Goal: Transaction & Acquisition: Purchase product/service

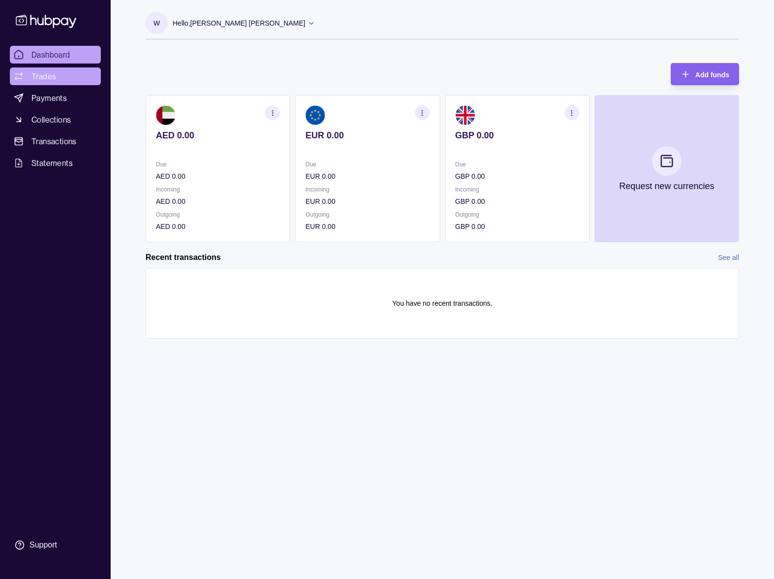
click at [52, 75] on span "Trades" at bounding box center [43, 76] width 25 height 12
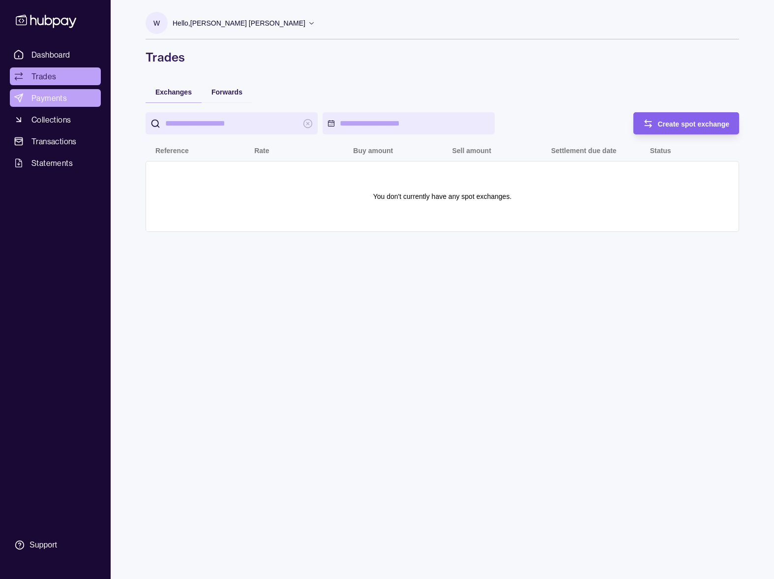
click at [48, 103] on span "Payments" at bounding box center [48, 98] width 35 height 12
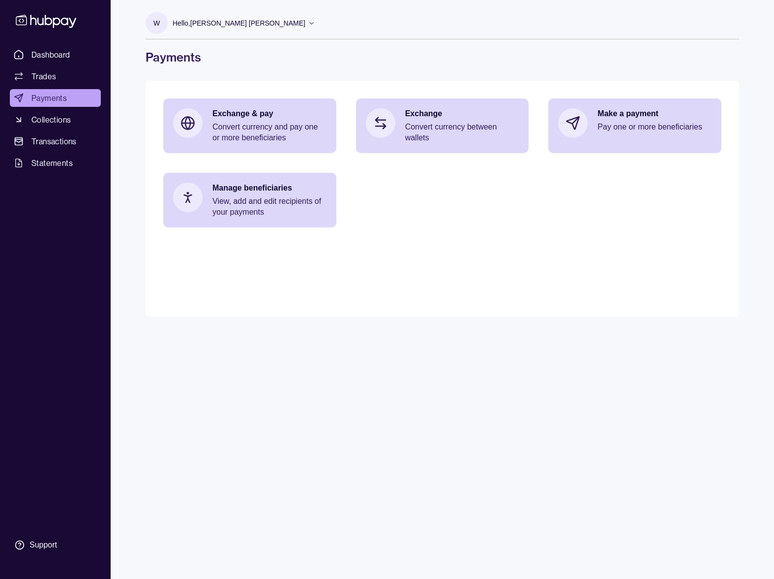
click at [264, 23] on div "Hello, [PERSON_NAME] [PERSON_NAME]" at bounding box center [244, 23] width 143 height 21
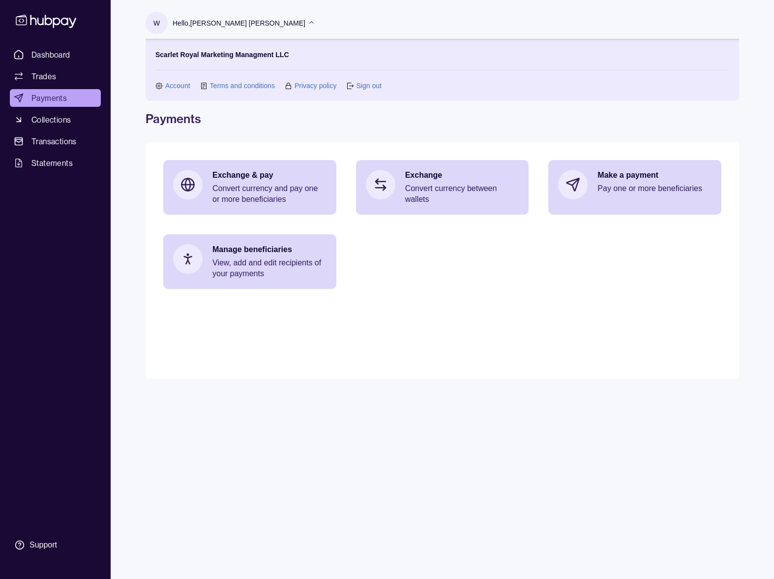
click at [178, 84] on link "Account" at bounding box center [177, 85] width 25 height 11
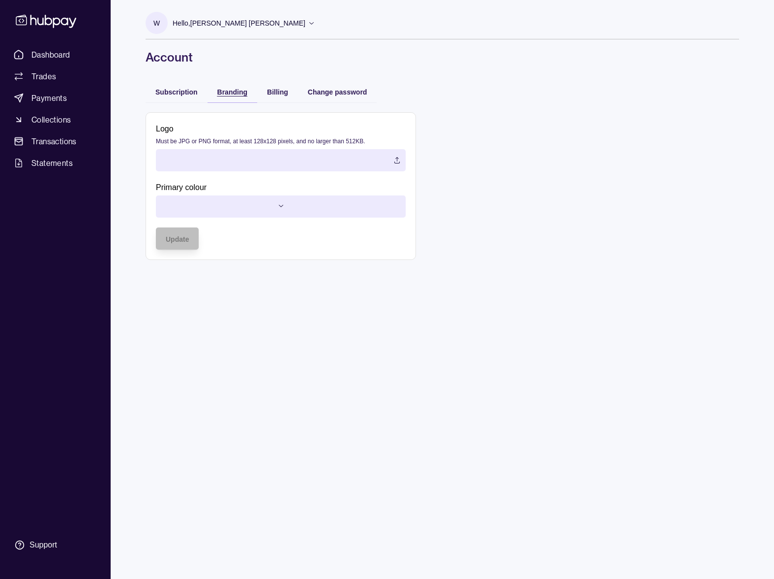
click at [233, 92] on span "Branding" at bounding box center [232, 92] width 30 height 8
click at [279, 210] on html "Dashboard Trades Payments Collections Transactions Statements Support W Hello, …" at bounding box center [387, 289] width 774 height 579
click at [524, 343] on html "Dashboard Trades Payments Collections Transactions Statements Support W Hello, …" at bounding box center [387, 289] width 774 height 579
click at [282, 88] on div "Billing" at bounding box center [277, 92] width 21 height 12
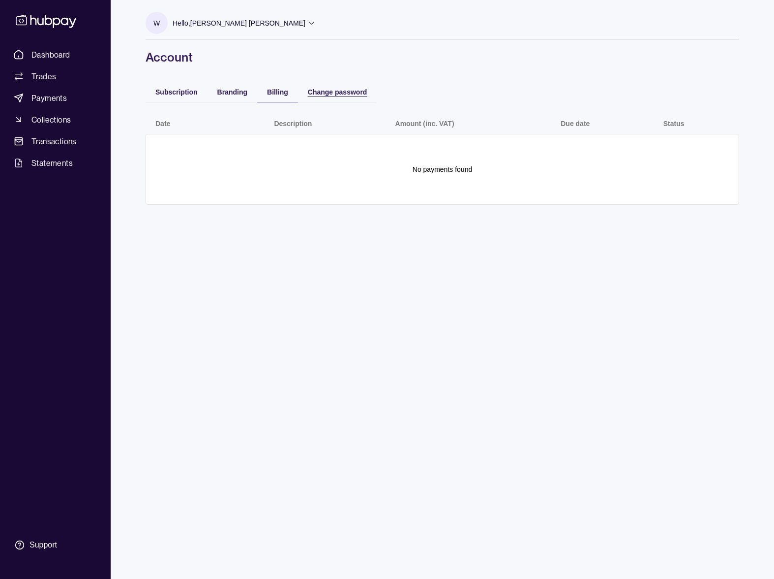
click at [338, 96] on div "Change password" at bounding box center [338, 92] width 60 height 12
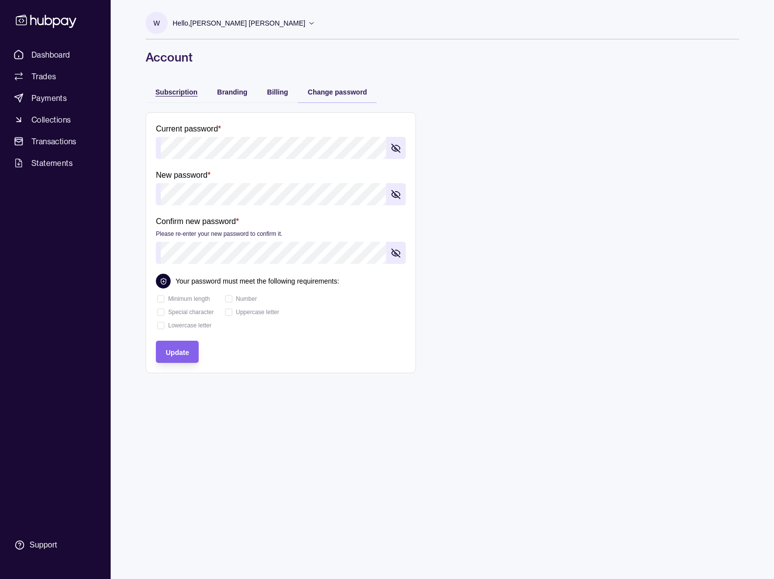
click at [177, 87] on div "Subscription" at bounding box center [176, 92] width 42 height 12
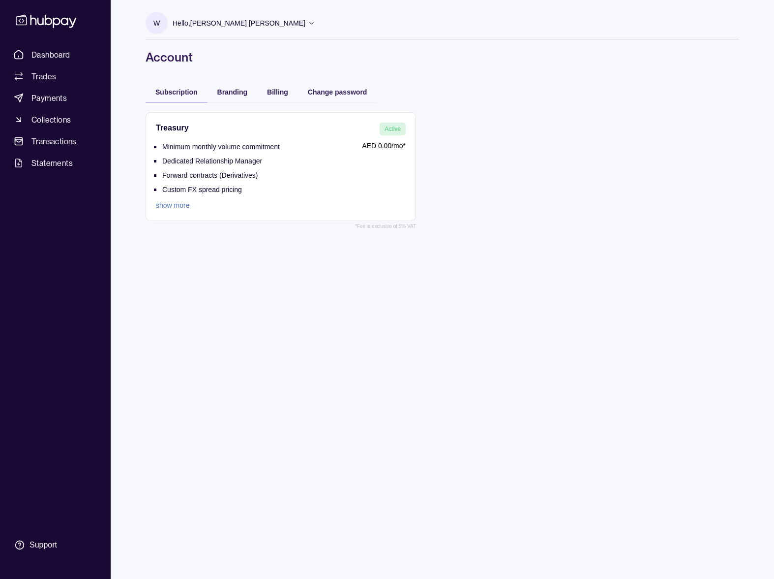
click at [241, 28] on p "Hello, [PERSON_NAME] [PERSON_NAME]" at bounding box center [239, 23] width 133 height 11
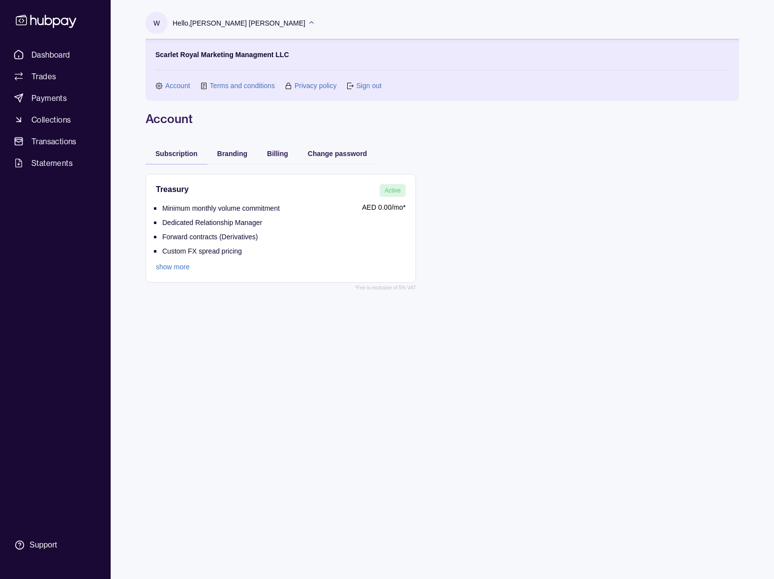
click at [241, 89] on link "Terms and conditions" at bounding box center [242, 85] width 65 height 11
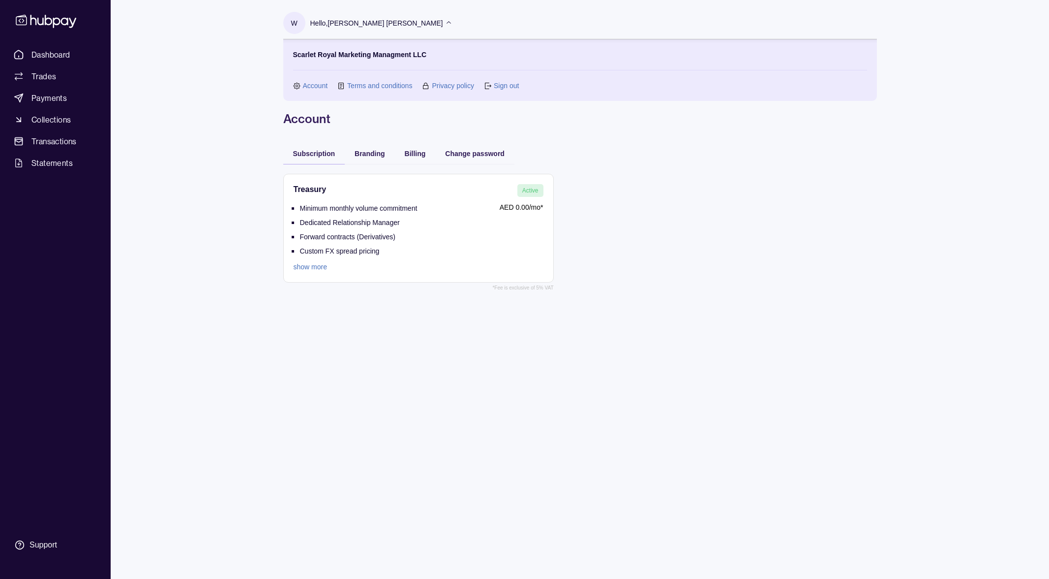
click at [185, 157] on div "Dashboard Trades Payments Collections Transactions Statements Support W Hello, …" at bounding box center [524, 289] width 1049 height 579
click at [50, 84] on link "Trades" at bounding box center [55, 76] width 91 height 18
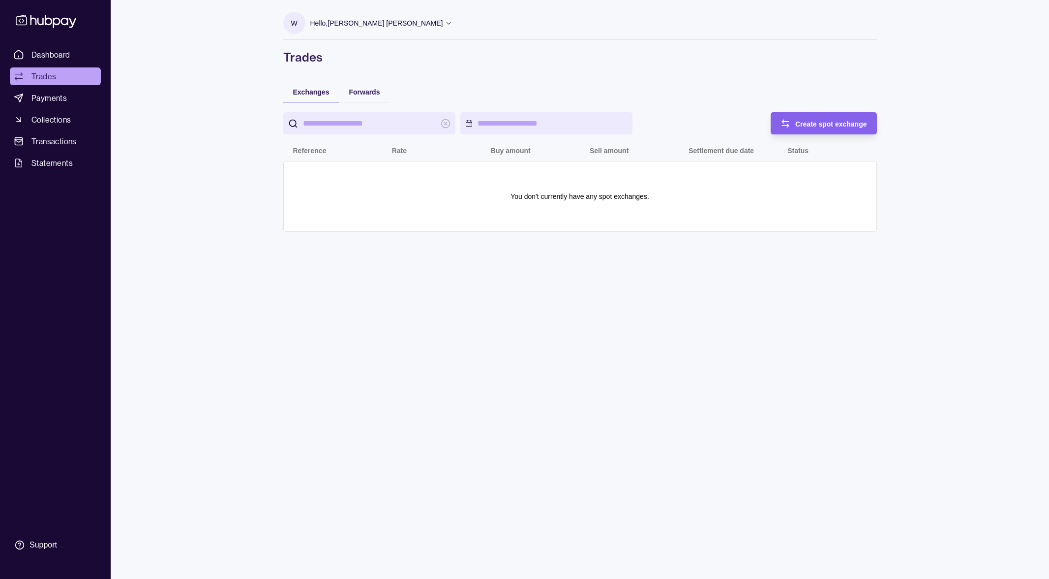
drag, startPoint x: 352, startPoint y: 312, endPoint x: 346, endPoint y: 312, distance: 5.4
click at [352, 312] on div "W Hello, [PERSON_NAME] [PERSON_NAME] Royal Marketing Managment LLC Account Term…" at bounding box center [580, 289] width 633 height 579
click at [59, 94] on span "Payments" at bounding box center [48, 98] width 35 height 12
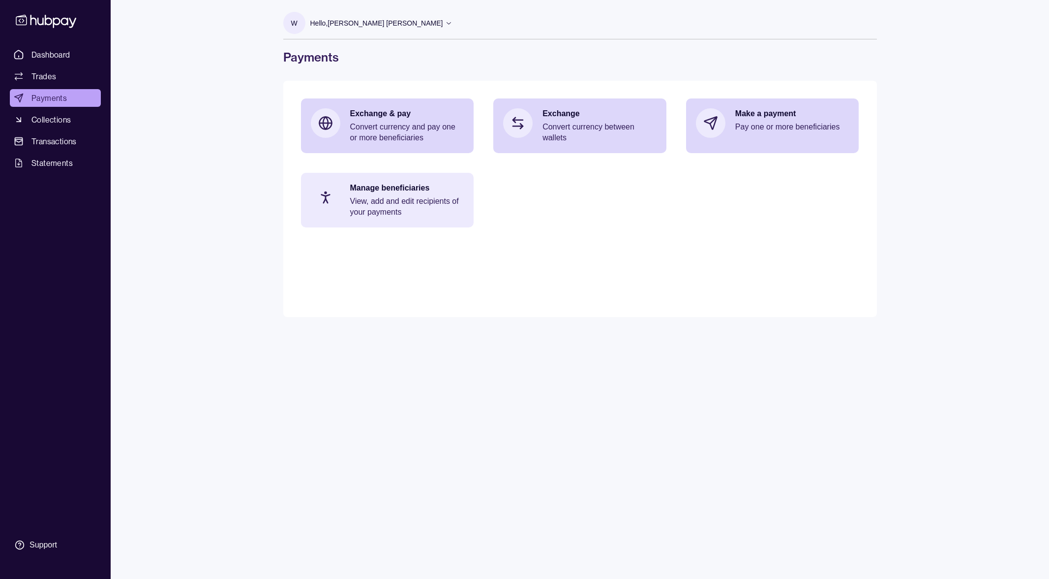
click at [387, 205] on p "View, add and edit recipients of your payments" at bounding box center [407, 207] width 114 height 22
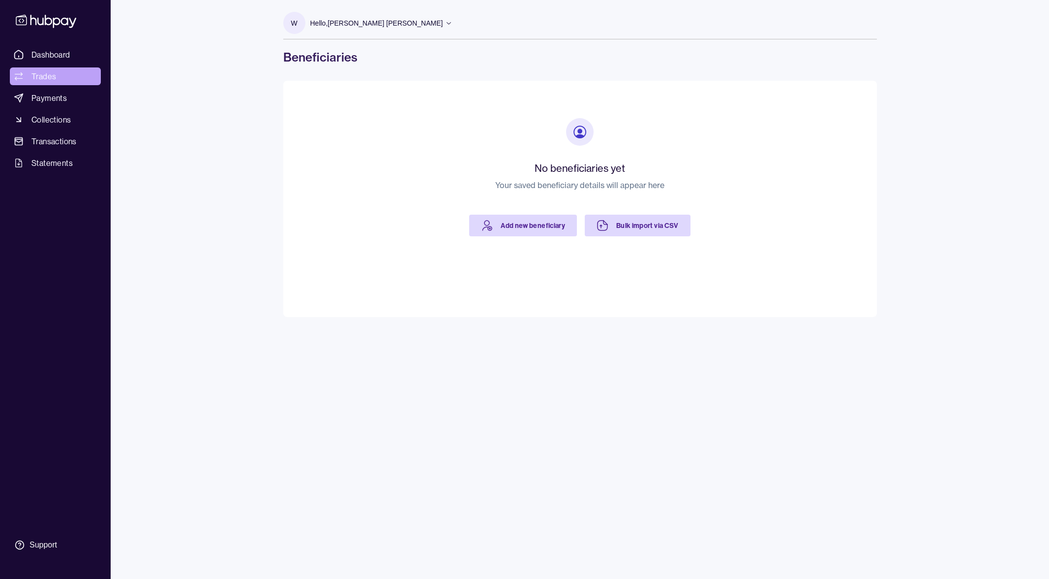
click at [62, 75] on link "Trades" at bounding box center [55, 76] width 91 height 18
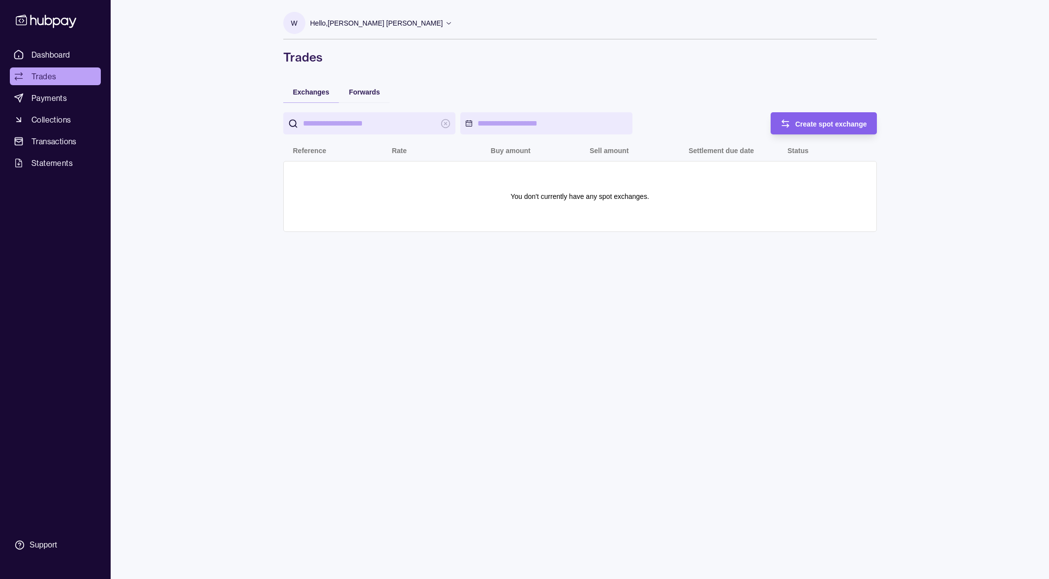
click at [282, 298] on div "W Hello, [PERSON_NAME] [PERSON_NAME] Royal Marketing Managment LLC Account Term…" at bounding box center [580, 289] width 633 height 579
click at [51, 93] on span "Payments" at bounding box center [48, 98] width 35 height 12
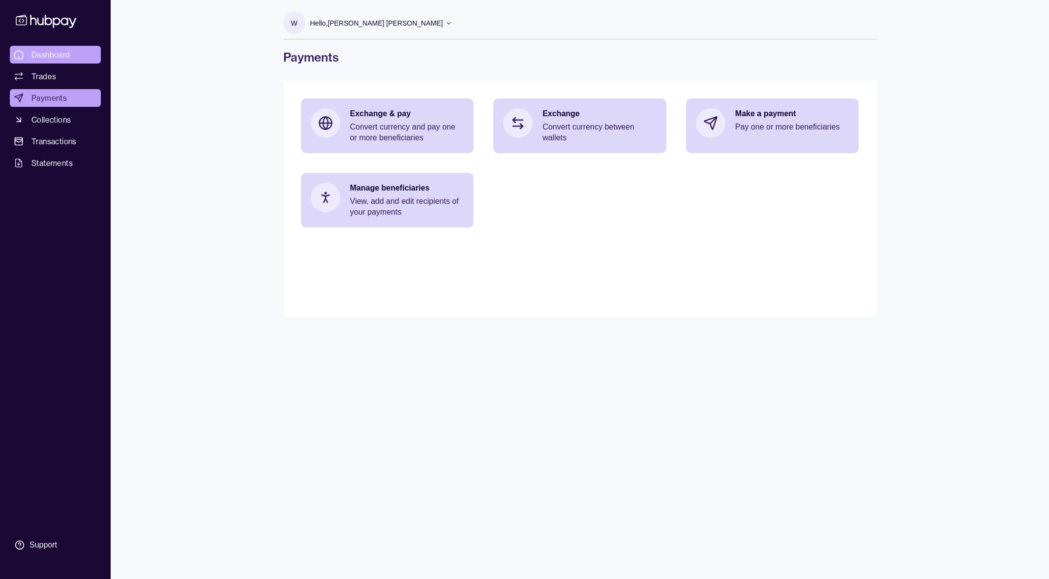
click at [54, 55] on span "Dashboard" at bounding box center [50, 55] width 39 height 12
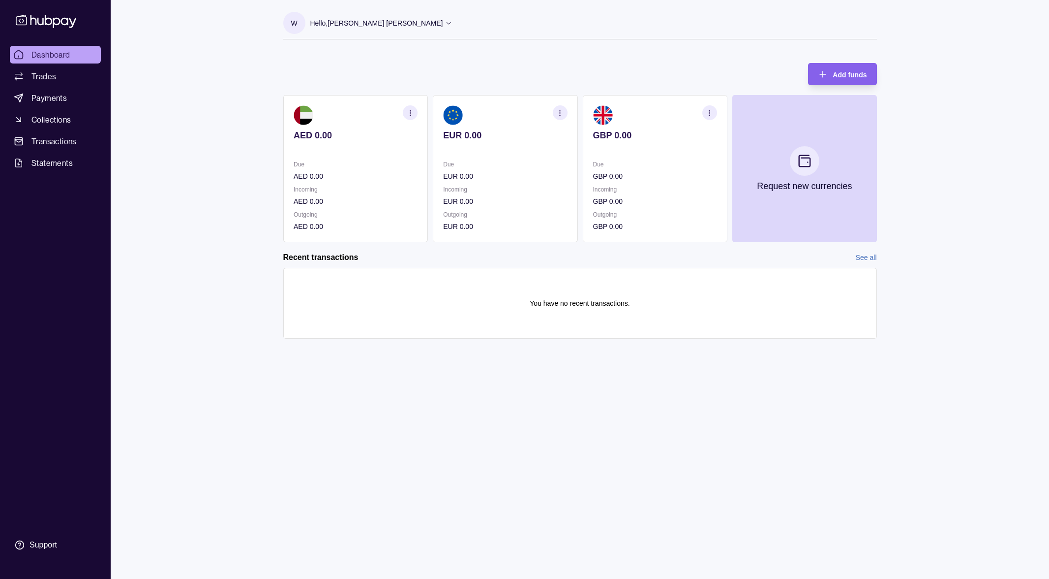
click at [410, 115] on circle "button" at bounding box center [410, 115] width 0 height 0
click at [357, 136] on link "View account details" at bounding box center [342, 137] width 62 height 11
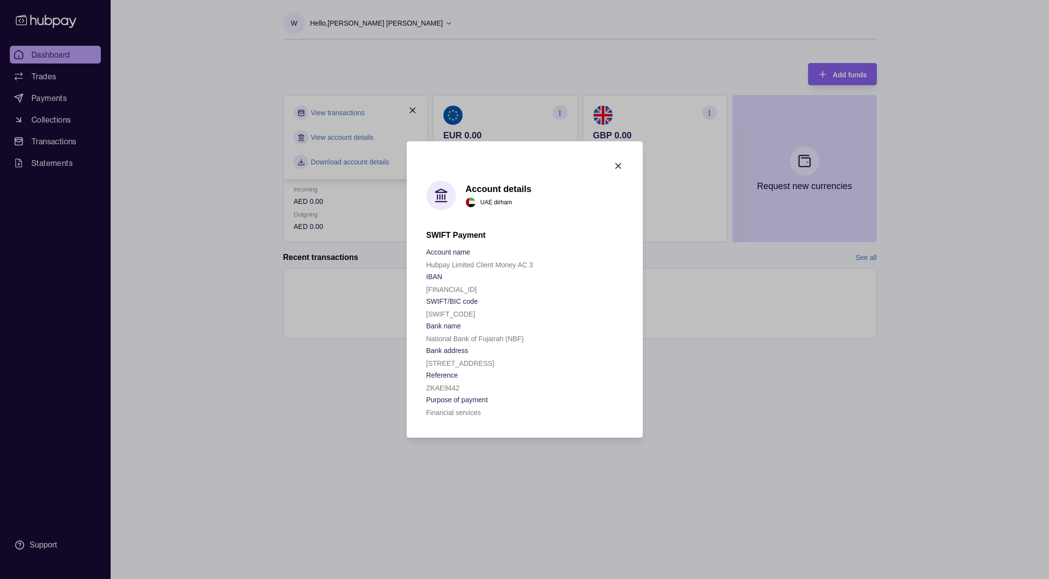
click at [616, 165] on icon "button" at bounding box center [619, 166] width 10 height 10
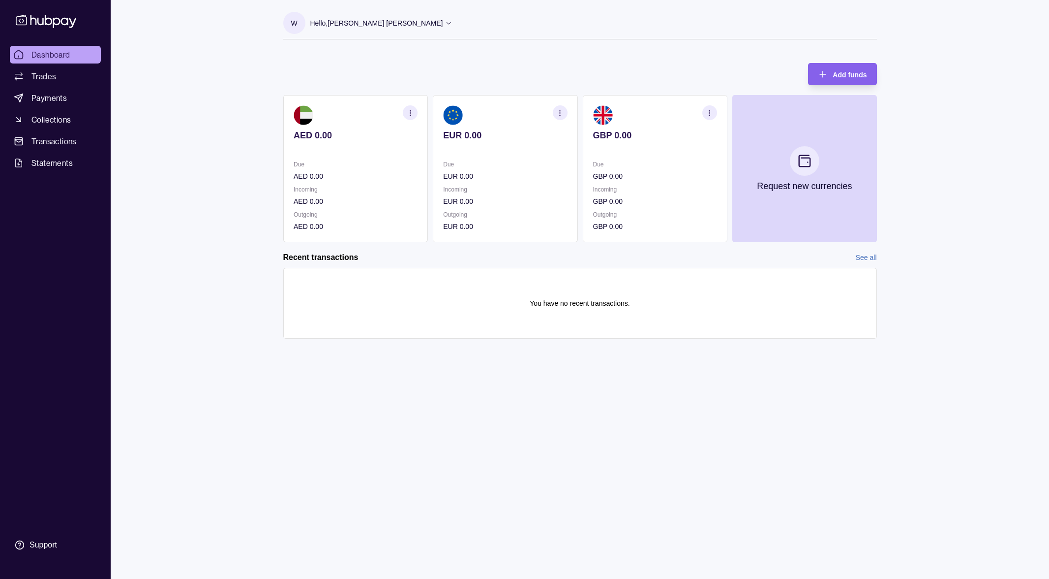
click at [564, 114] on section "button" at bounding box center [560, 112] width 15 height 15
click at [493, 115] on link "View transactions" at bounding box center [488, 112] width 54 height 11
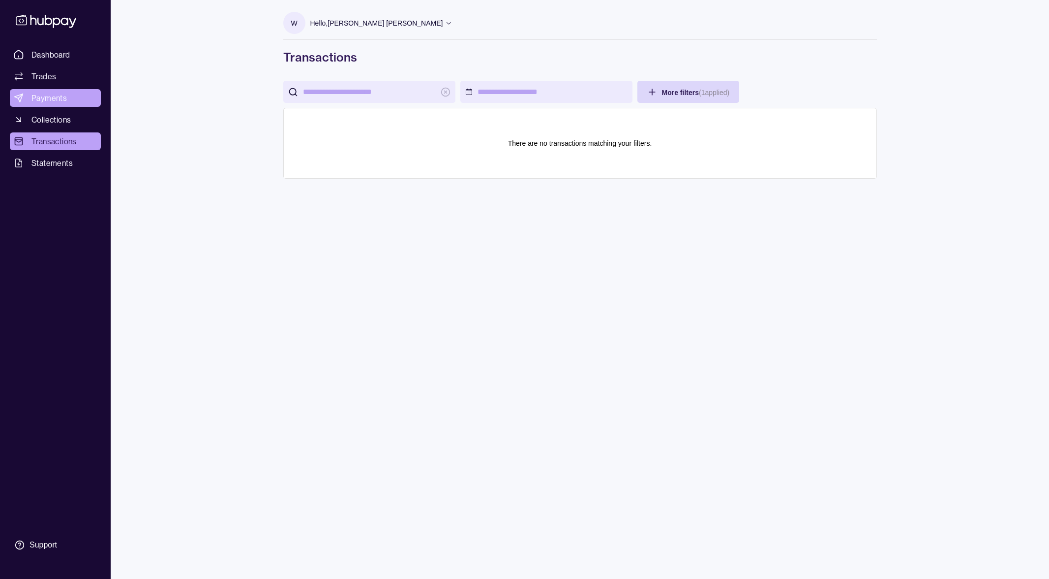
click at [59, 96] on span "Payments" at bounding box center [48, 98] width 35 height 12
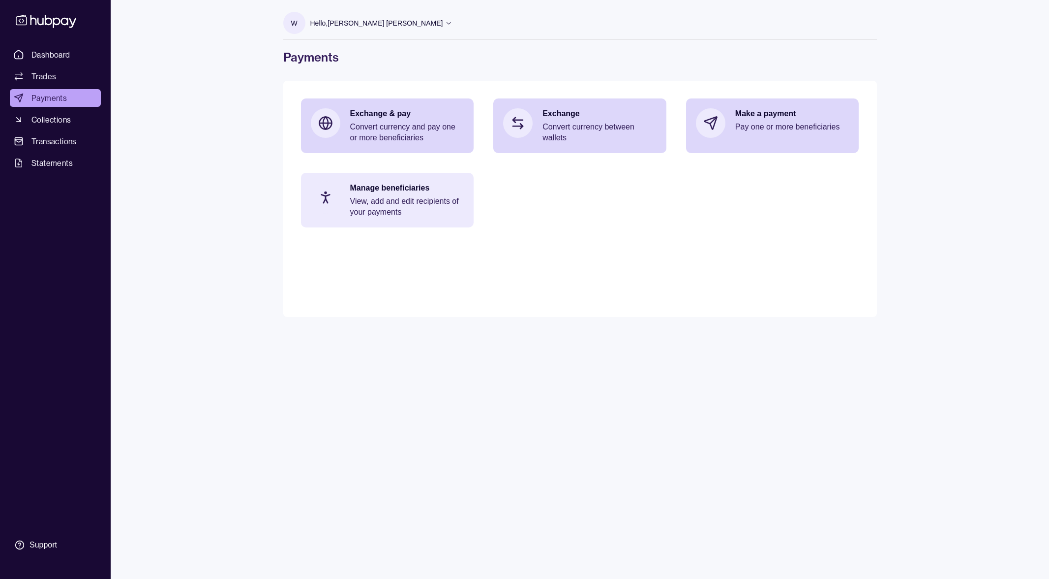
click at [422, 191] on p "Manage beneficiaries" at bounding box center [407, 188] width 114 height 11
click at [377, 196] on p "View, add and edit recipients of your payments" at bounding box center [407, 207] width 114 height 22
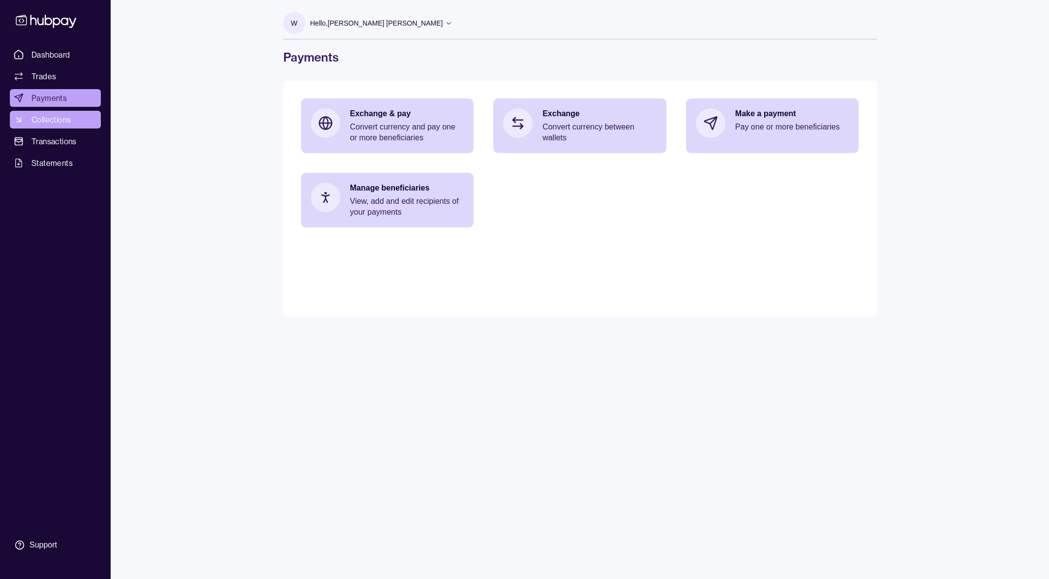
click at [65, 120] on span "Collections" at bounding box center [50, 120] width 39 height 12
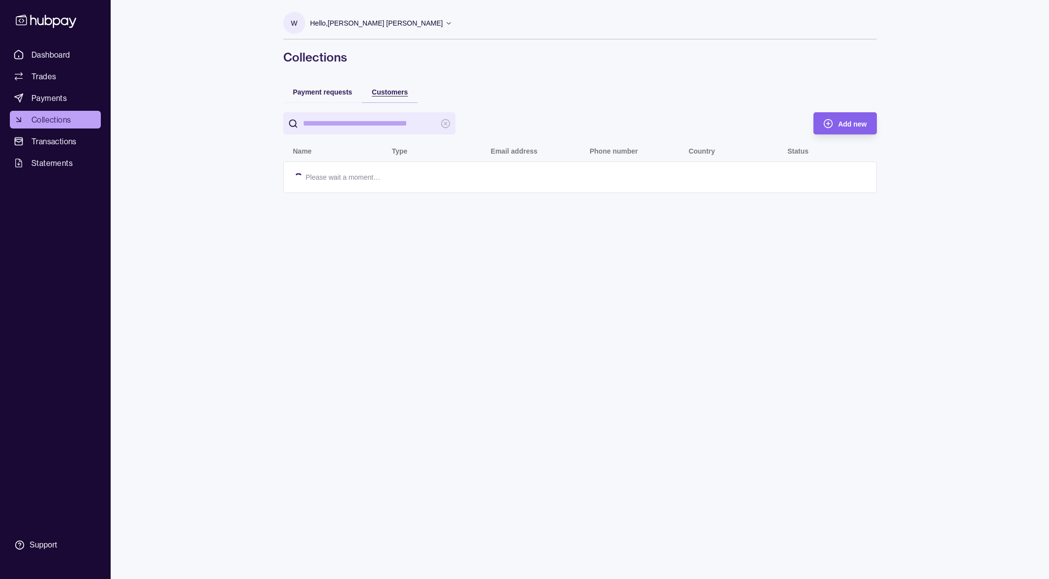
click at [397, 92] on span "Customers" at bounding box center [390, 92] width 36 height 8
click at [774, 124] on span "Add new" at bounding box center [852, 124] width 29 height 8
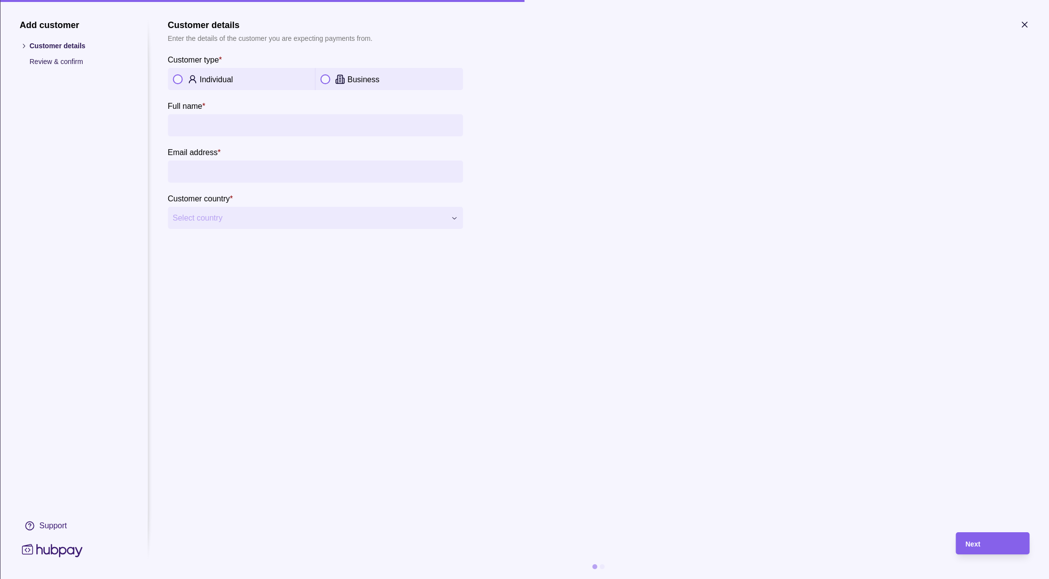
click at [329, 79] on button "button" at bounding box center [326, 79] width 10 height 10
click at [176, 80] on button "button" at bounding box center [178, 79] width 10 height 10
click at [327, 80] on button "button" at bounding box center [326, 79] width 10 height 10
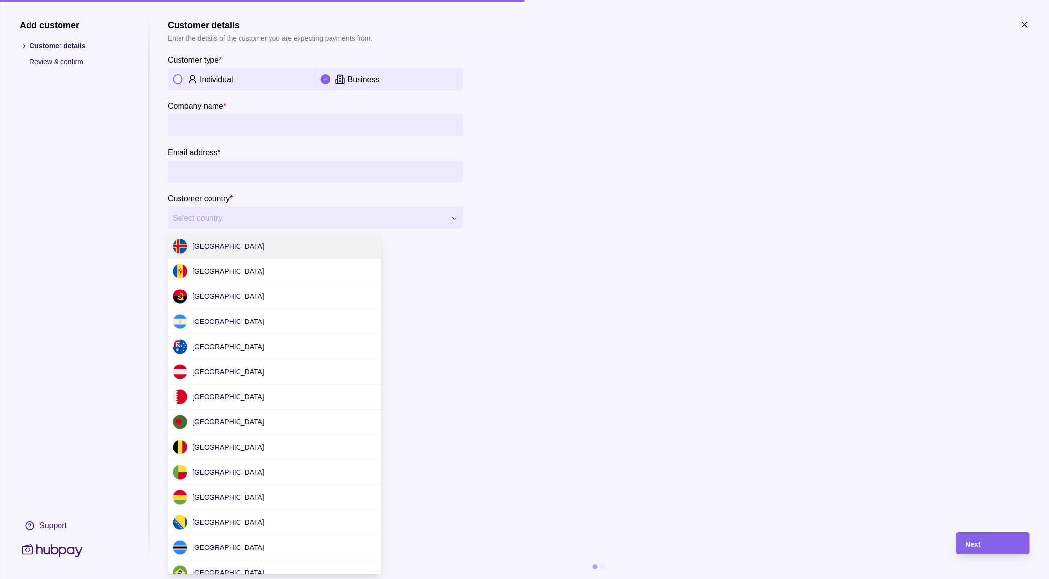
click at [450, 578] on div "**********" at bounding box center [524, 579] width 1049 height 0
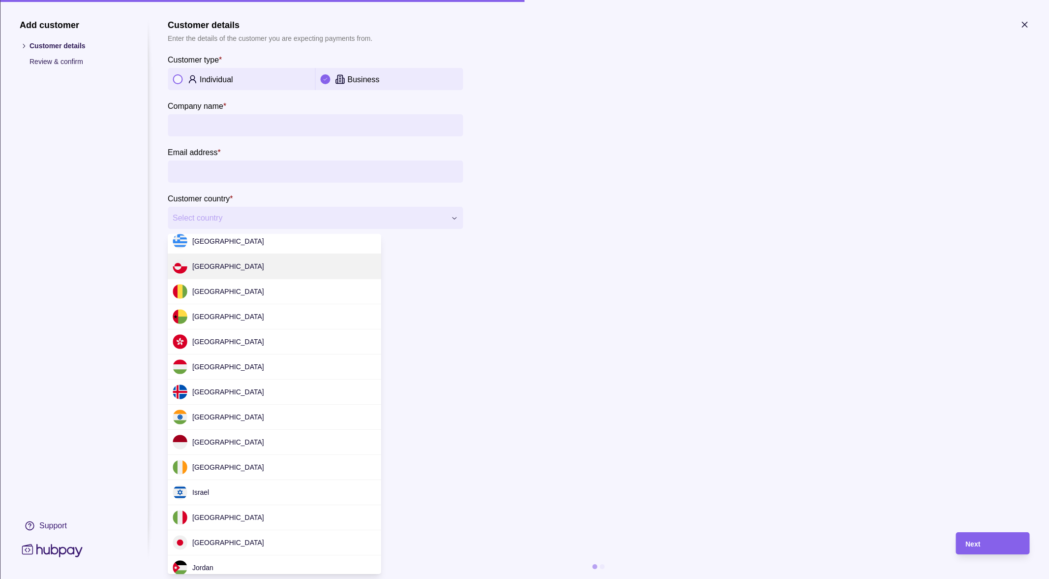
scroll to position [1082, 0]
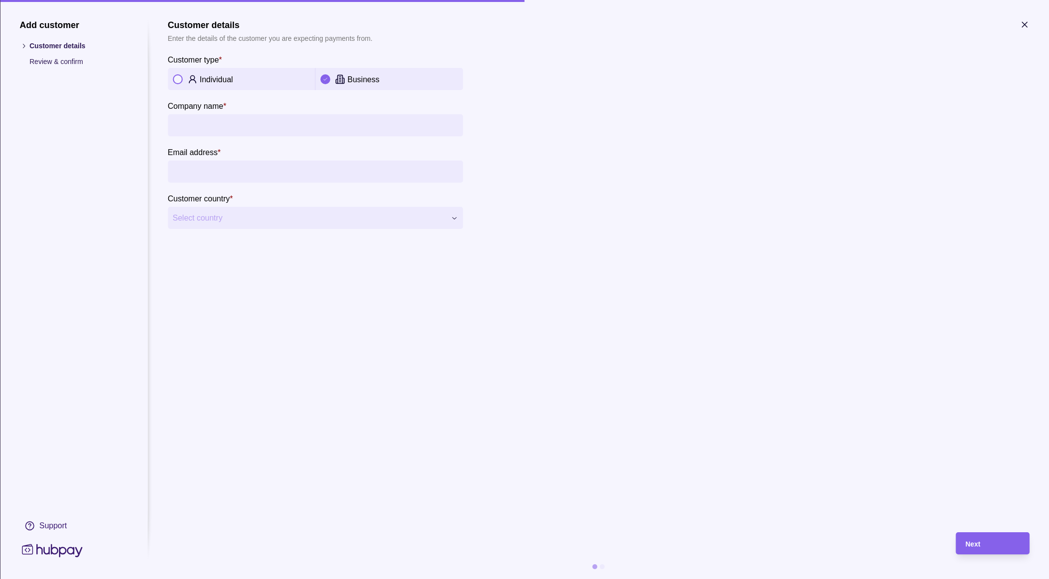
click at [55, 578] on div "**********" at bounding box center [524, 579] width 1049 height 0
click at [20, 45] on icon at bounding box center [23, 45] width 7 height 7
drag, startPoint x: 1018, startPoint y: 27, endPoint x: 1026, endPoint y: 27, distance: 7.9
click at [774, 27] on section "**********" at bounding box center [524, 289] width 1049 height 579
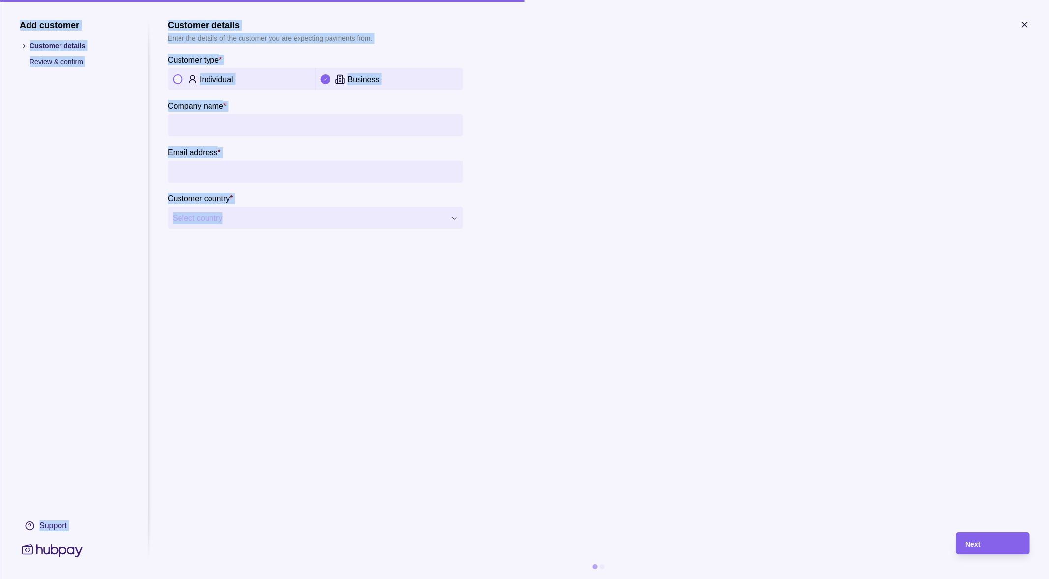
click at [774, 27] on icon "button" at bounding box center [1024, 24] width 5 height 5
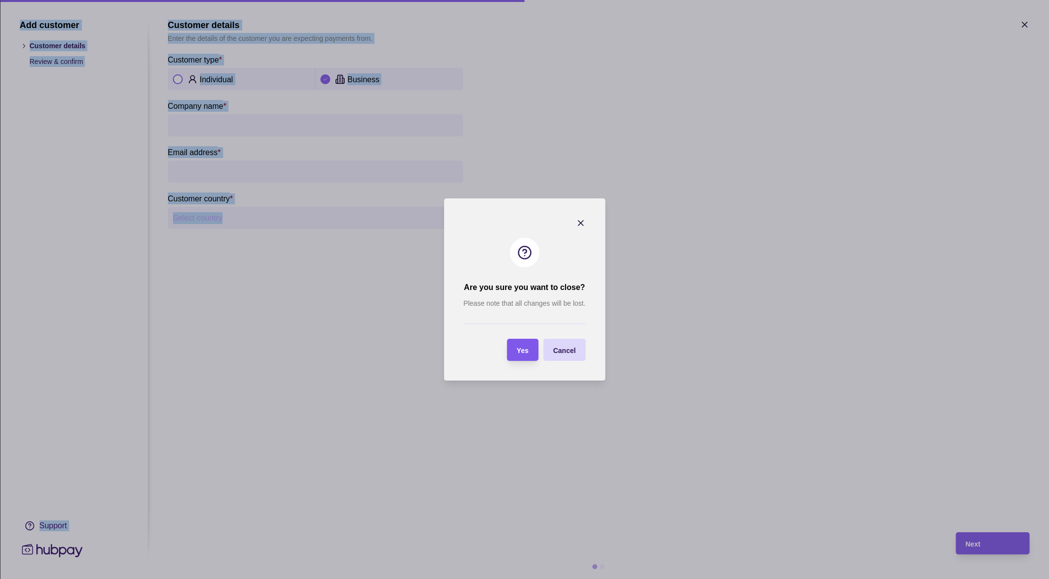
click at [517, 353] on span "Yes" at bounding box center [523, 350] width 12 height 8
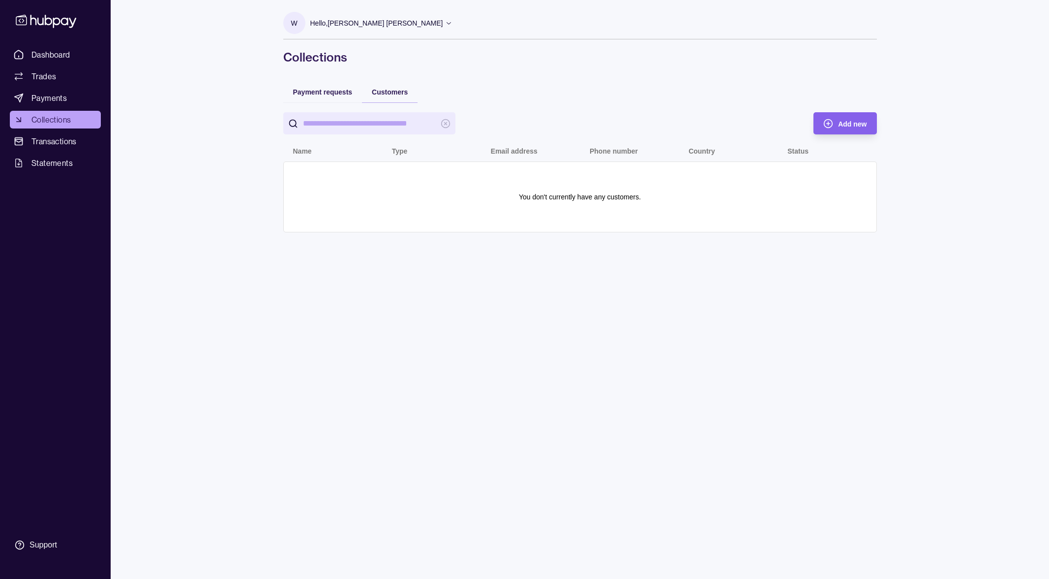
click at [529, 401] on div "W Hello, [PERSON_NAME] [PERSON_NAME] Royal Marketing Managment LLC Account Term…" at bounding box center [580, 289] width 633 height 579
click at [308, 93] on span "Payment requests" at bounding box center [323, 92] width 60 height 8
click at [774, 125] on span "Add new" at bounding box center [852, 124] width 29 height 8
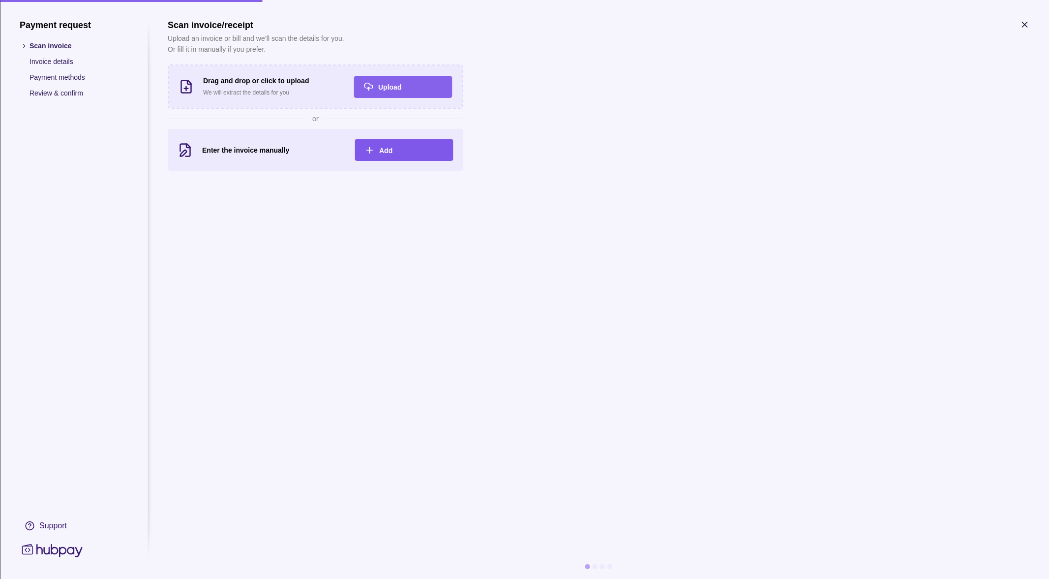
click at [385, 152] on span "Add" at bounding box center [385, 151] width 13 height 8
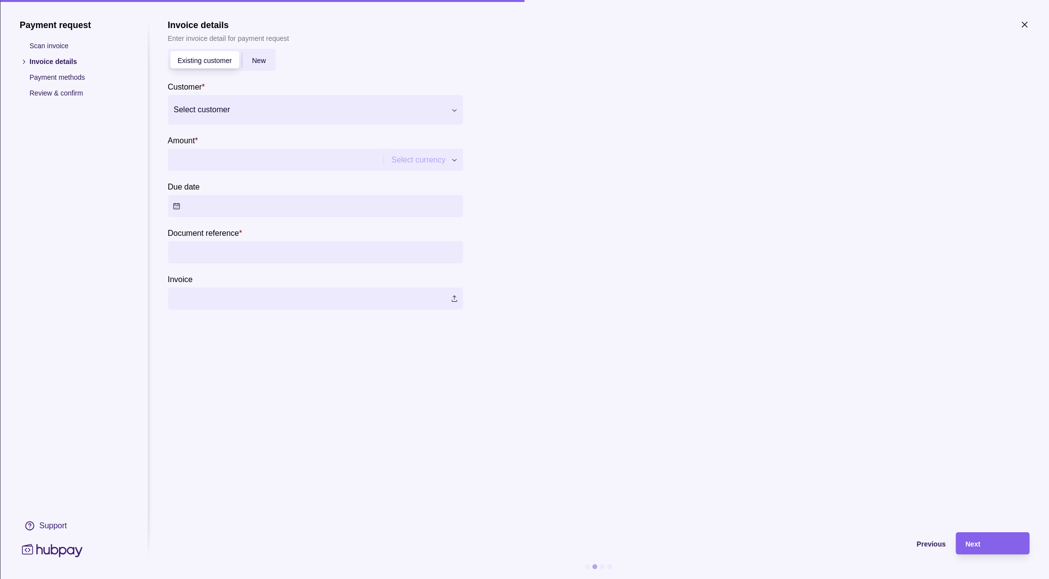
click at [438, 298] on label at bounding box center [315, 298] width 295 height 22
click at [46, 42] on p "Scan invoice" at bounding box center [79, 45] width 98 height 11
click at [258, 62] on span "New" at bounding box center [259, 61] width 14 height 8
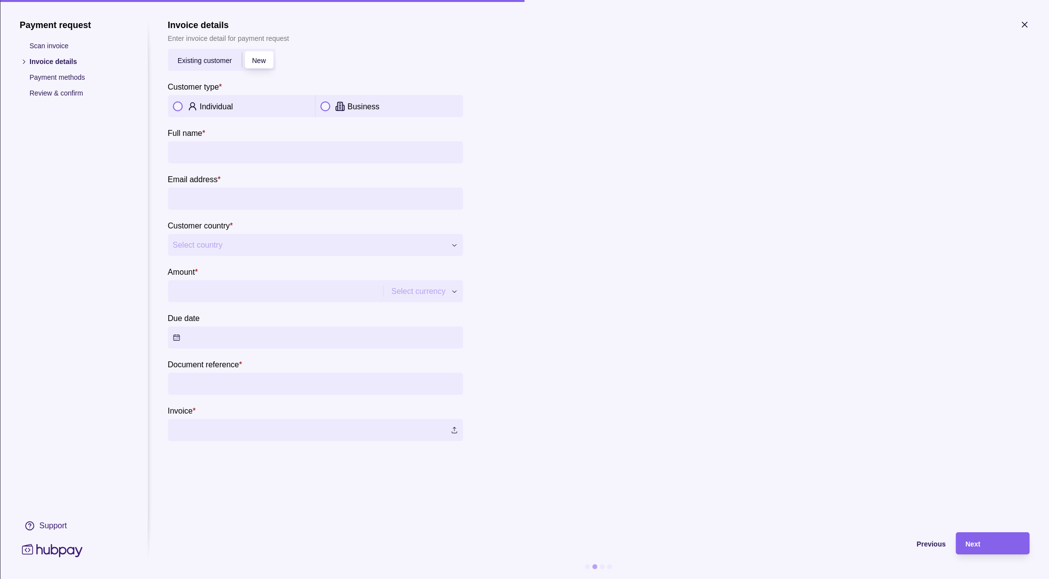
click at [220, 59] on span "Existing customer" at bounding box center [205, 61] width 54 height 8
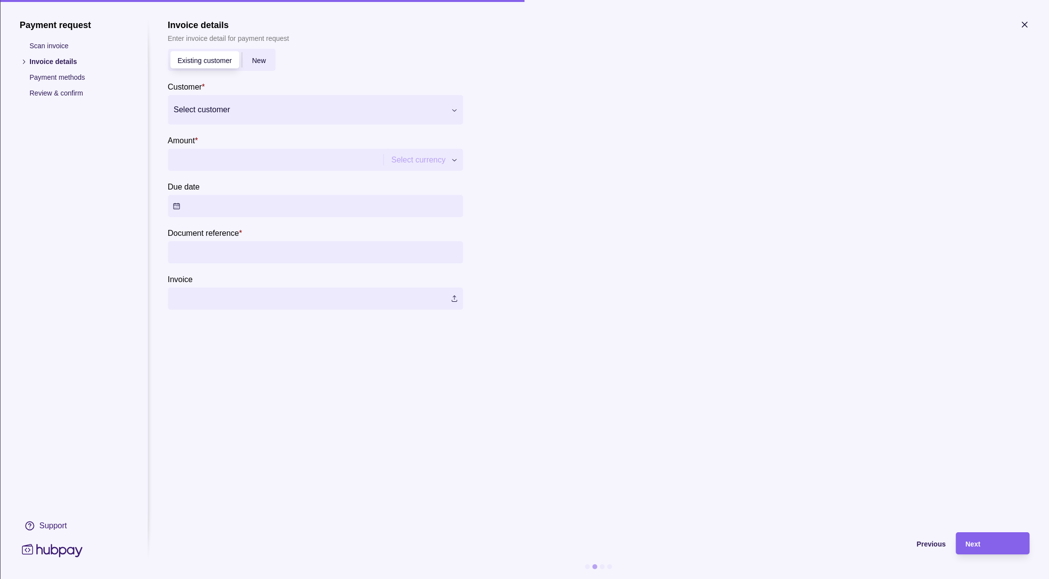
click at [59, 77] on p "Payment methods" at bounding box center [79, 77] width 98 height 11
click at [239, 99] on div "Select customer" at bounding box center [315, 110] width 295 height 30
click at [339, 431] on section "Invoice details Enter invoice detail for payment request Existing customer New …" at bounding box center [599, 271] width 862 height 502
click at [37, 29] on h1 "Payment request" at bounding box center [74, 25] width 108 height 11
click at [27, 60] on icon at bounding box center [23, 61] width 7 height 7
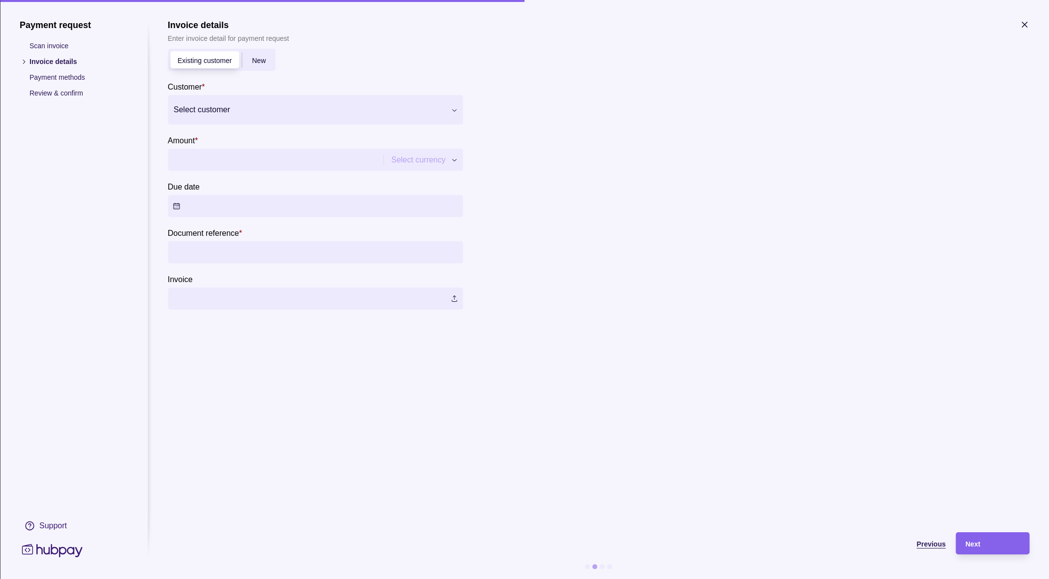
click at [774, 543] on span "Previous" at bounding box center [931, 544] width 29 height 8
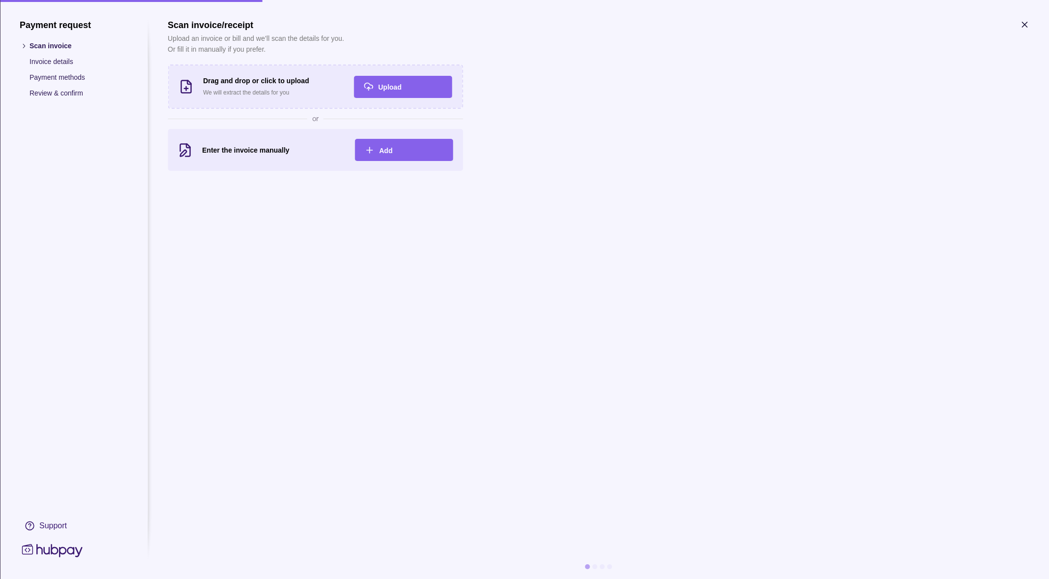
click at [774, 21] on icon "button" at bounding box center [1025, 25] width 10 height 10
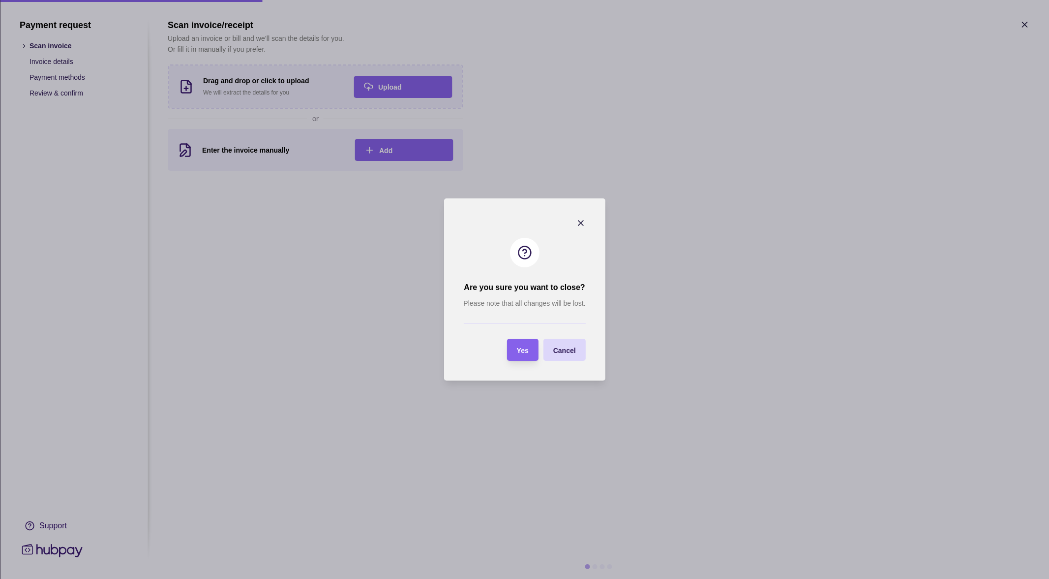
click at [531, 362] on section "Are you sure you want to close? Please note that all changes will be lost. Yes …" at bounding box center [524, 289] width 161 height 182
click at [527, 357] on div "Yes" at bounding box center [515, 350] width 27 height 22
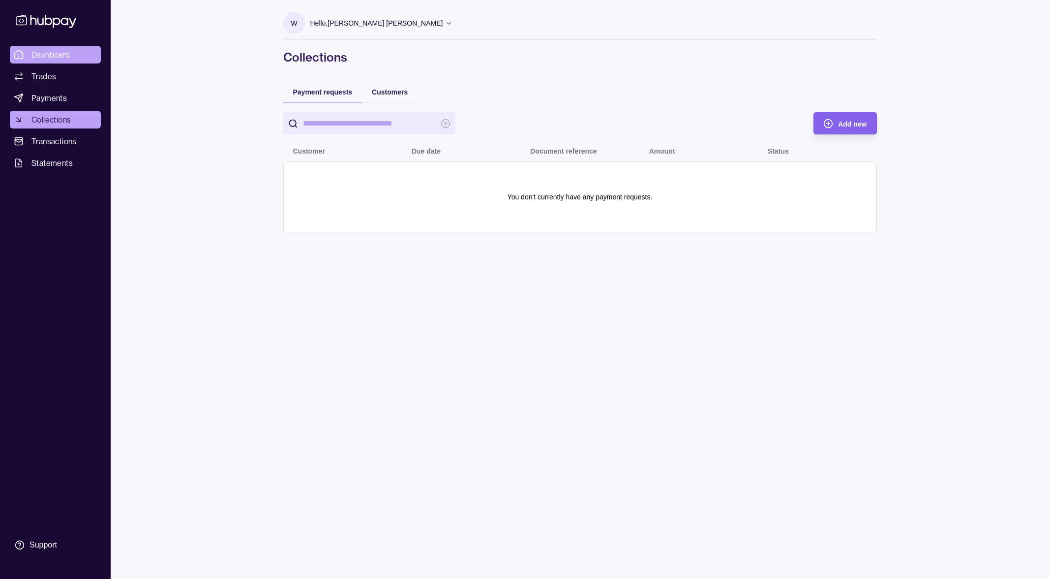
click at [42, 51] on span "Dashboard" at bounding box center [50, 55] width 39 height 12
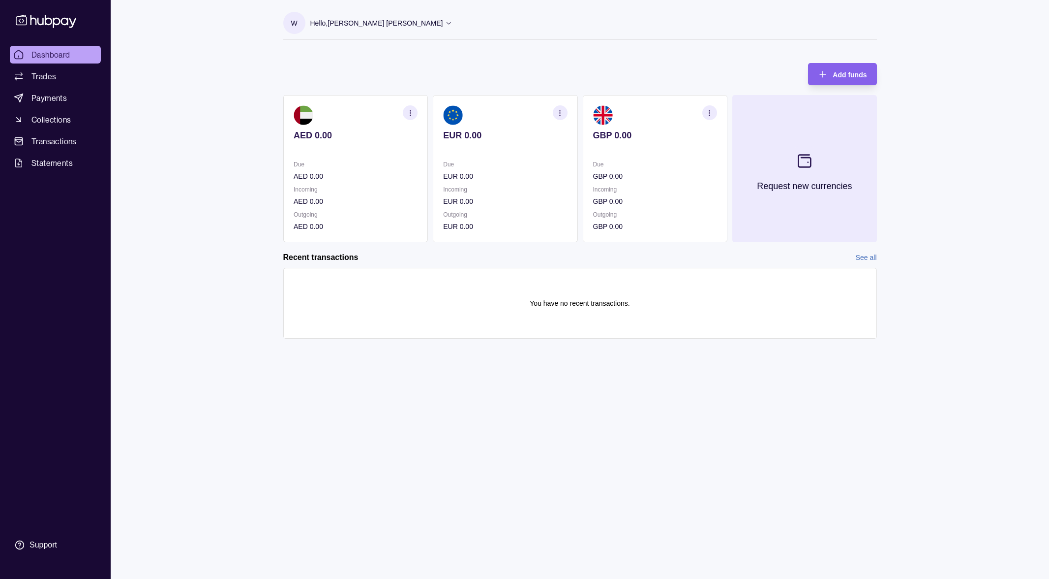
click at [774, 145] on button "Request new currencies" at bounding box center [804, 168] width 145 height 147
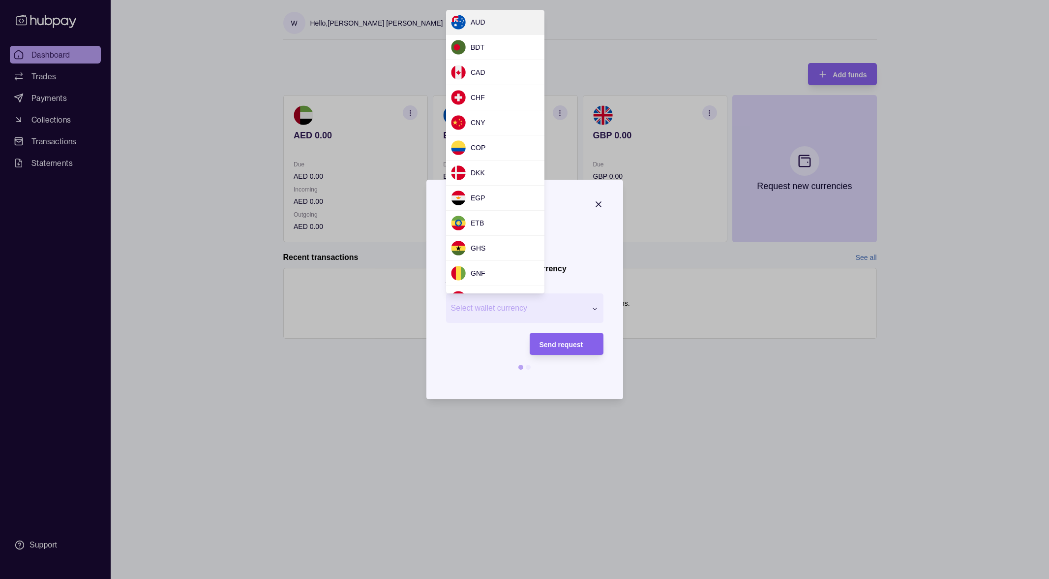
click at [582, 578] on div "Request new currency Wallet * Select wallet currency *** *** *** *** *** *** **…" at bounding box center [524, 579] width 1049 height 0
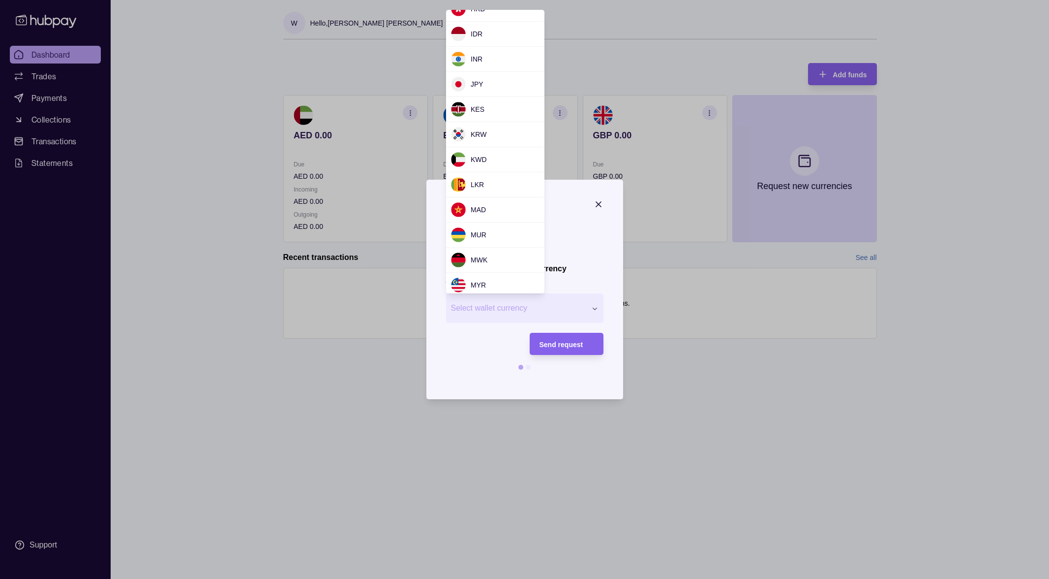
scroll to position [344, 0]
click at [600, 578] on div "Request new currency Wallet * Select wallet currency *** *** *** *** *** *** **…" at bounding box center [524, 579] width 1049 height 0
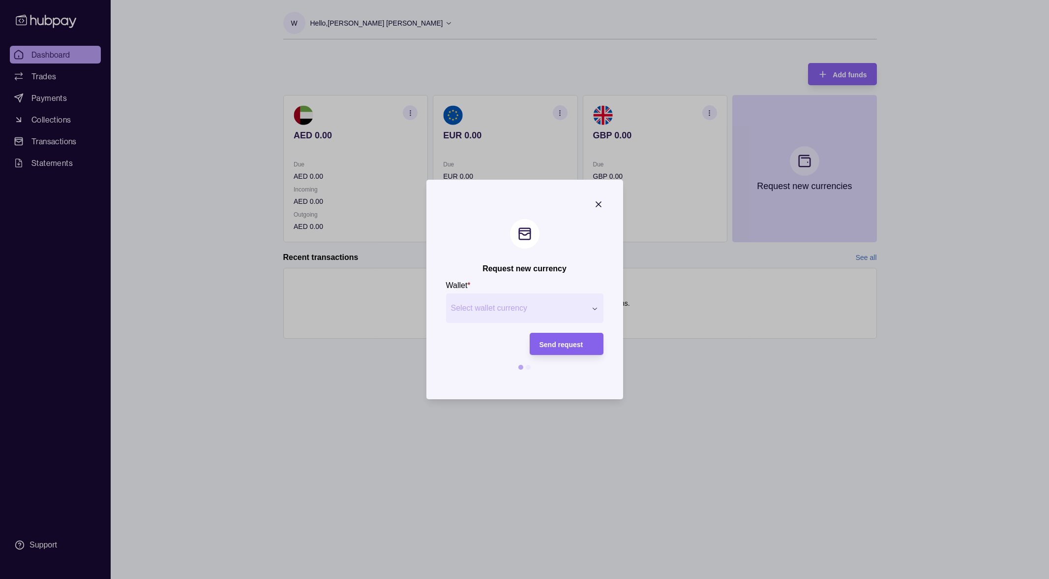
click at [600, 203] on icon "button" at bounding box center [598, 204] width 5 height 5
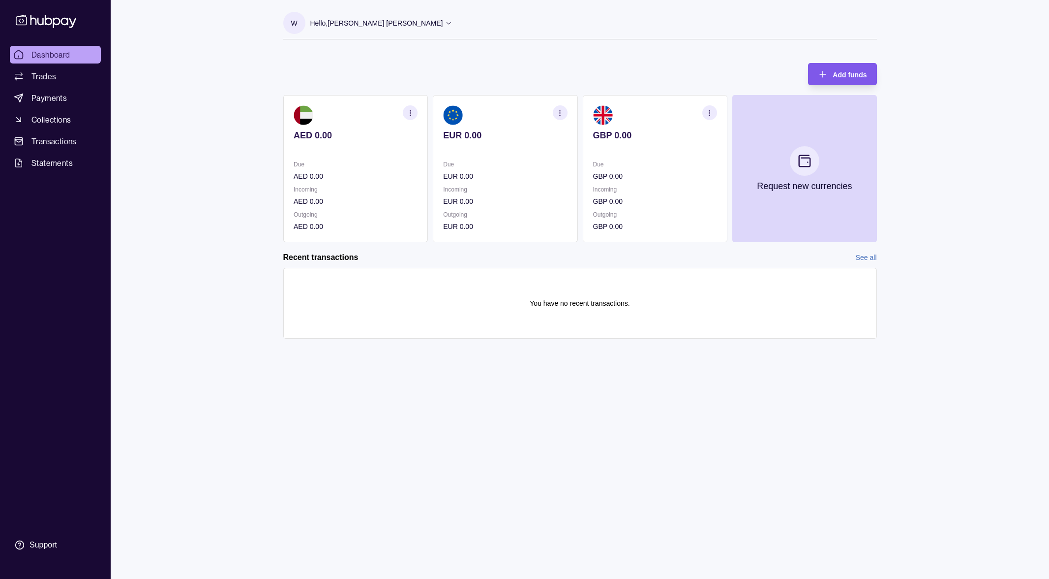
click at [774, 74] on span "Add funds" at bounding box center [850, 75] width 34 height 8
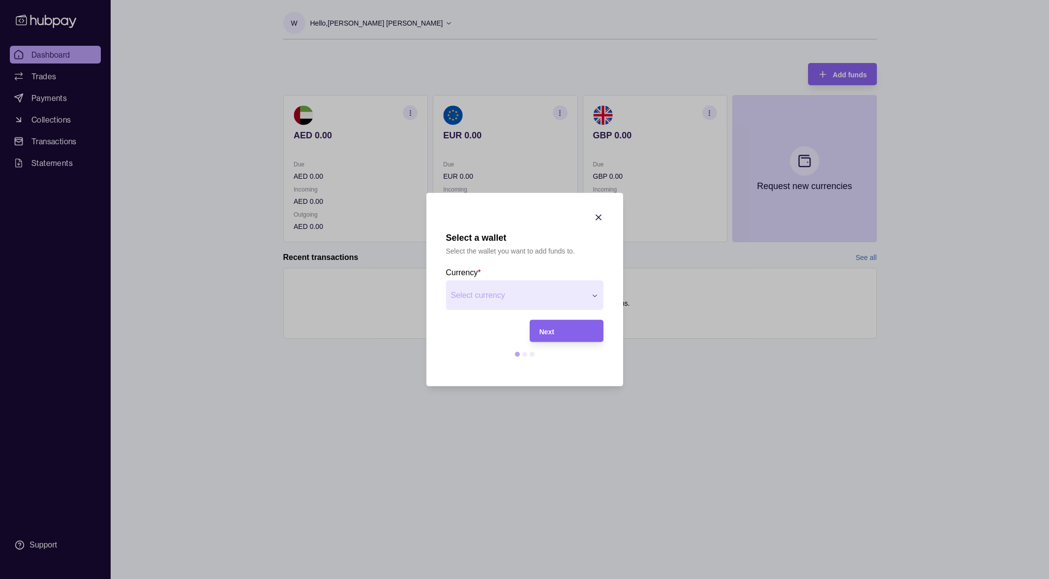
click at [587, 578] on div "Select a wallet Select the wallet you want to add funds to. Currency * Select c…" at bounding box center [524, 579] width 1049 height 0
click at [598, 578] on div "Select a wallet Select the wallet you want to add funds to. Currency * UAE dirh…" at bounding box center [524, 579] width 1049 height 0
click at [563, 324] on div "Next" at bounding box center [559, 331] width 69 height 22
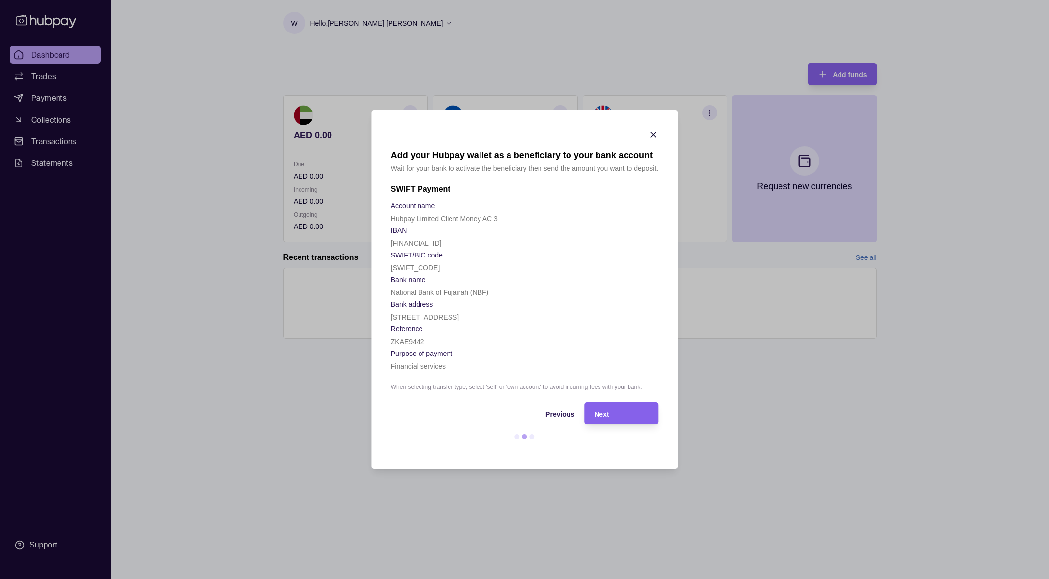
click at [655, 140] on div at bounding box center [653, 136] width 10 height 13
click at [654, 137] on icon "button" at bounding box center [653, 135] width 10 height 10
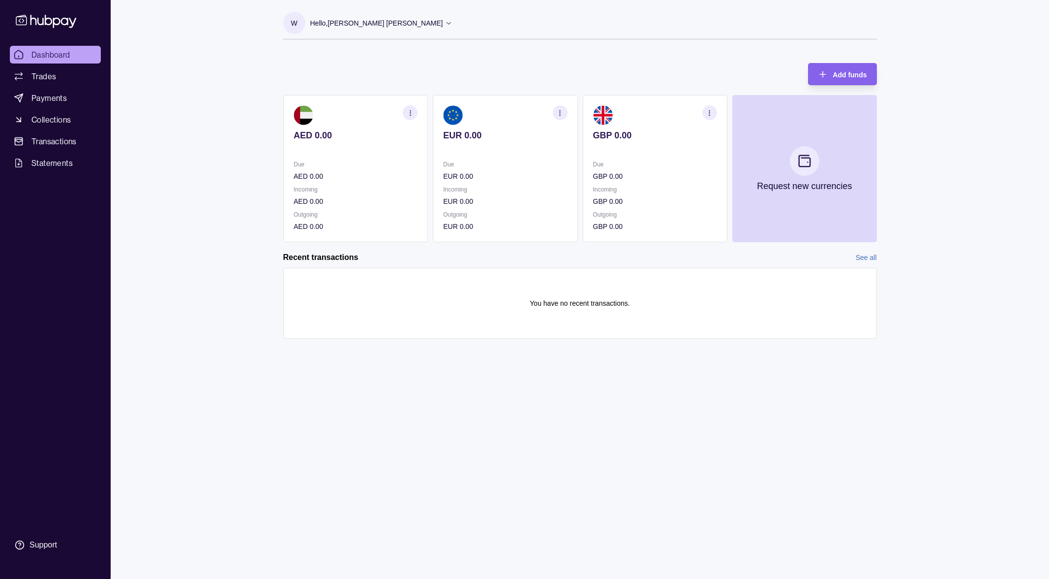
click at [65, 61] on link "Dashboard" at bounding box center [55, 55] width 91 height 18
click at [669, 441] on div "W Hello, [PERSON_NAME] [PERSON_NAME] Royal Marketing Managment LLC Account Term…" at bounding box center [580, 289] width 633 height 579
click at [363, 177] on p "AED 0.00" at bounding box center [356, 176] width 124 height 11
drag, startPoint x: 409, startPoint y: 417, endPoint x: 393, endPoint y: 399, distance: 24.1
click at [409, 417] on div "W Hello, [PERSON_NAME] [PERSON_NAME] Royal Marketing Managment LLC Account Term…" at bounding box center [580, 289] width 633 height 579
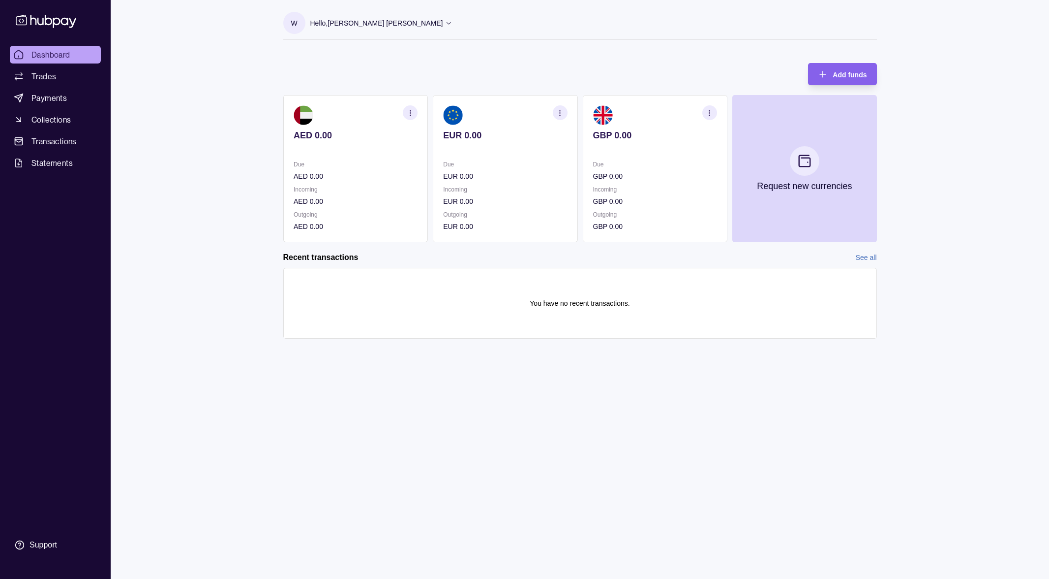
click at [56, 22] on icon at bounding box center [46, 21] width 65 height 18
click at [243, 199] on div "Dashboard Trades Payments Collections Transactions Statements Support W Hello, …" at bounding box center [524, 289] width 1049 height 579
click at [62, 148] on link "Transactions" at bounding box center [55, 141] width 91 height 18
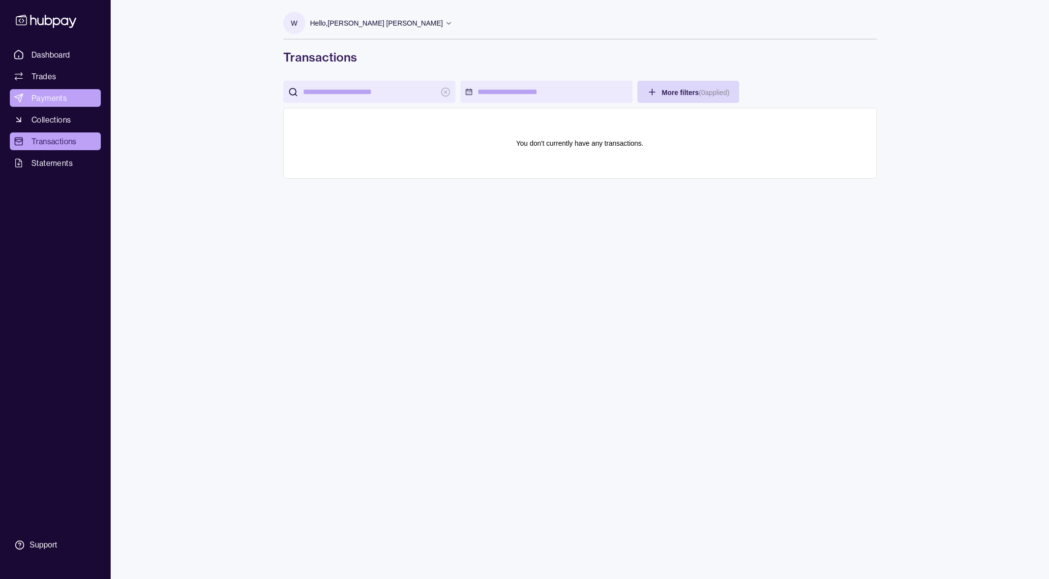
click at [63, 91] on link "Payments" at bounding box center [55, 98] width 91 height 18
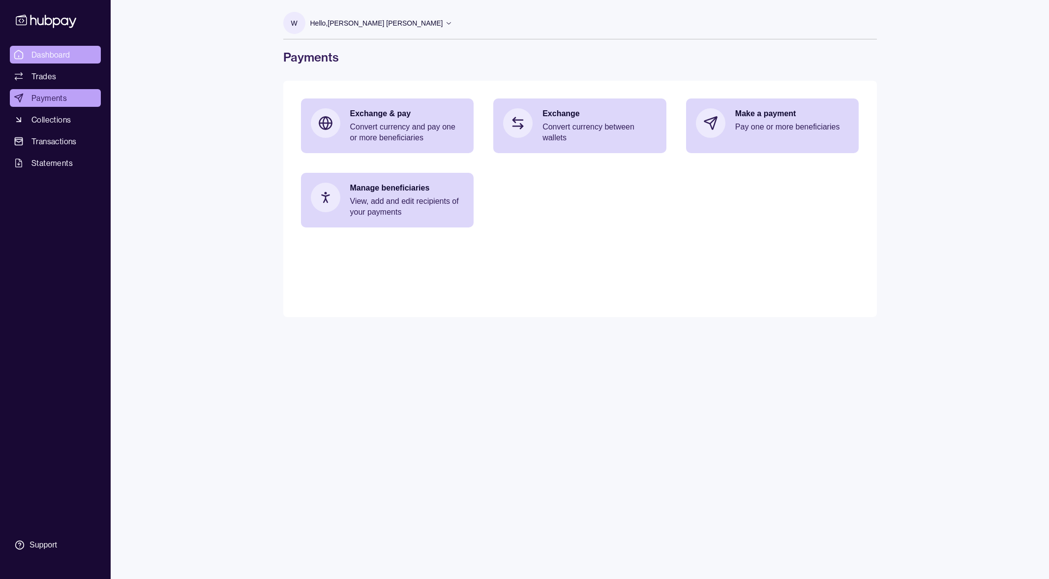
click at [70, 55] on span "Dashboard" at bounding box center [50, 55] width 39 height 12
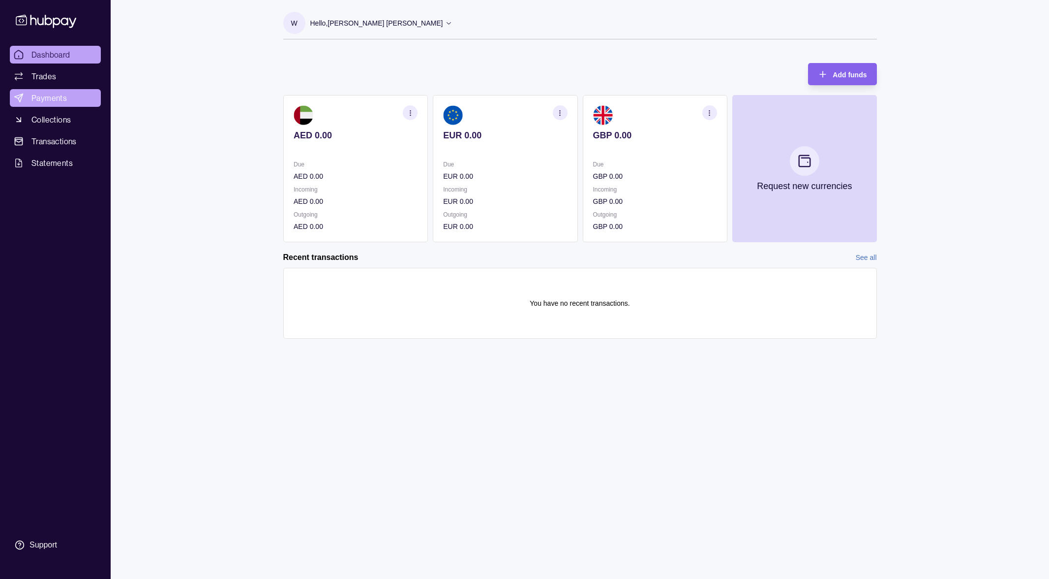
click at [90, 95] on link "Payments" at bounding box center [55, 98] width 91 height 18
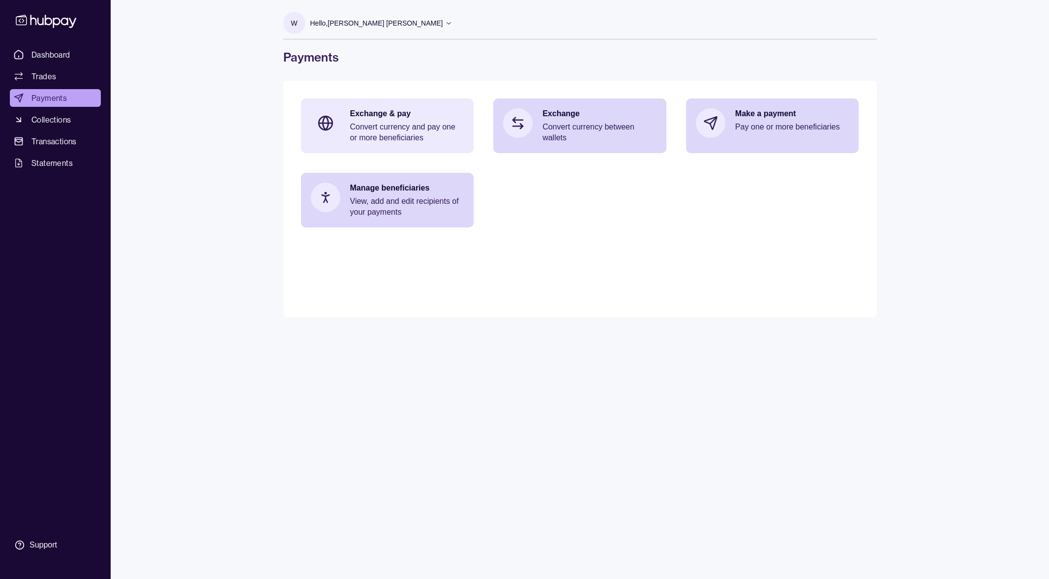
click at [387, 125] on p "Convert currency and pay one or more beneficiaries" at bounding box center [407, 133] width 114 height 22
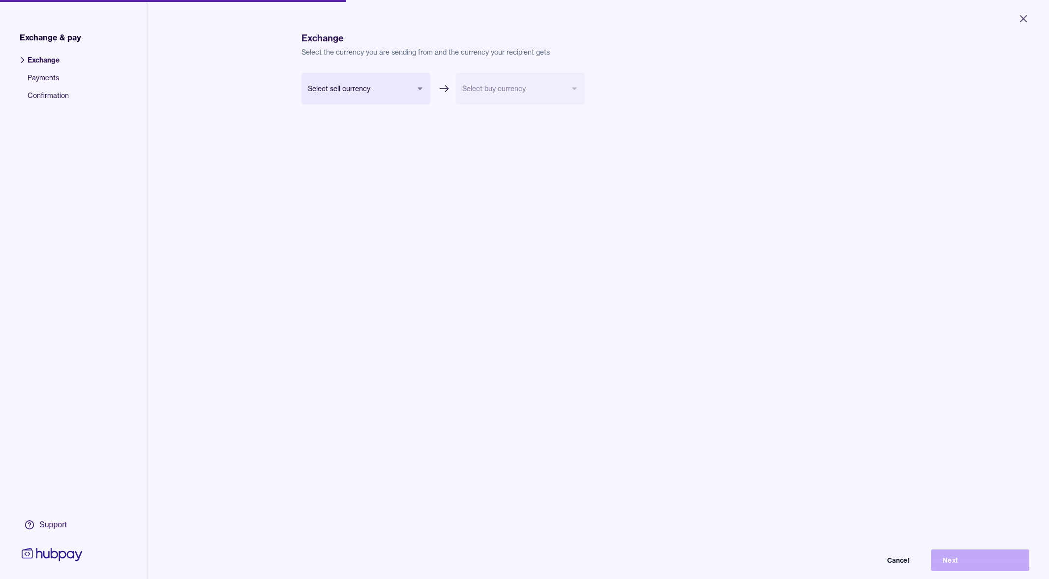
click at [402, 90] on body "Close Exchange & pay Exchange Payments Confirmation Support Exchange Select the…" at bounding box center [524, 289] width 1049 height 579
select select "***"
drag, startPoint x: 396, startPoint y: 90, endPoint x: 401, endPoint y: 85, distance: 7.0
click at [507, 91] on body "Close Exchange & pay Exchange Payments Confirmation Support Exchange Select the…" at bounding box center [524, 289] width 1049 height 579
select select "***"
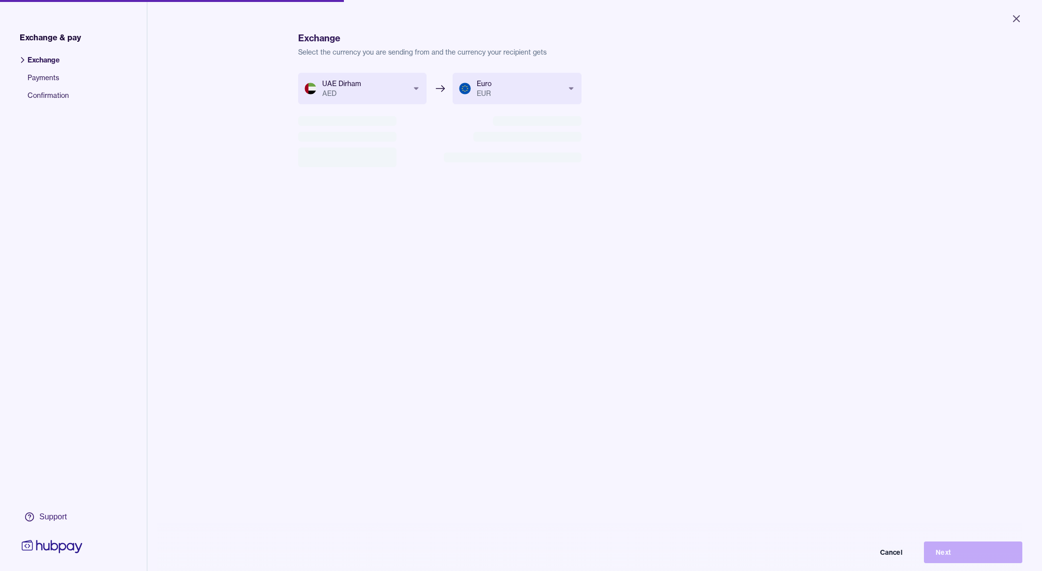
drag, startPoint x: 468, startPoint y: 171, endPoint x: 407, endPoint y: 161, distance: 61.9
click at [468, 171] on form "UAE Dirham AED *** *** *** Euro EUR *** *** Cancel Next" at bounding box center [439, 135] width 283 height 124
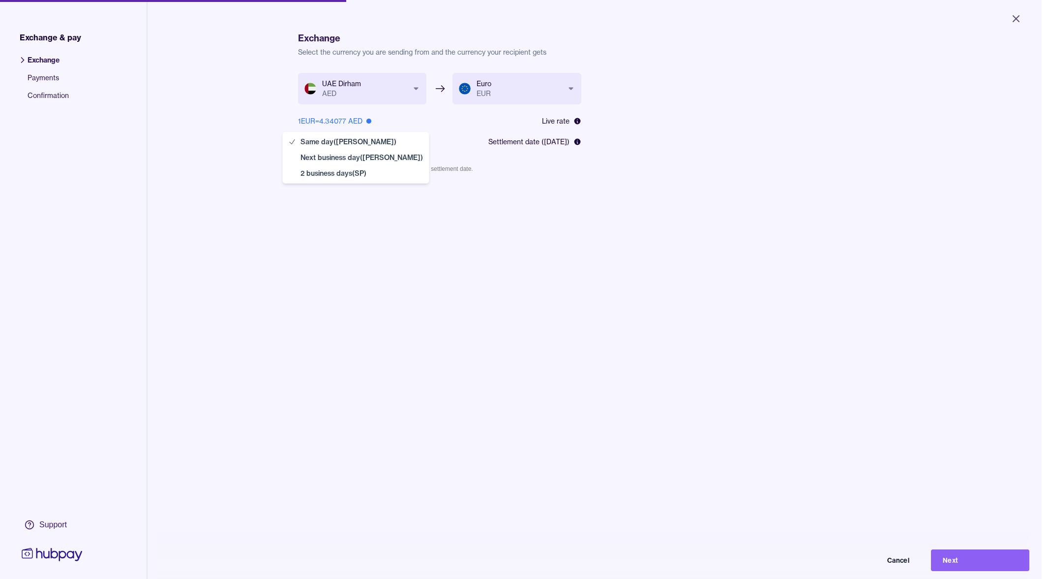
click at [312, 142] on body "**********" at bounding box center [521, 289] width 1042 height 579
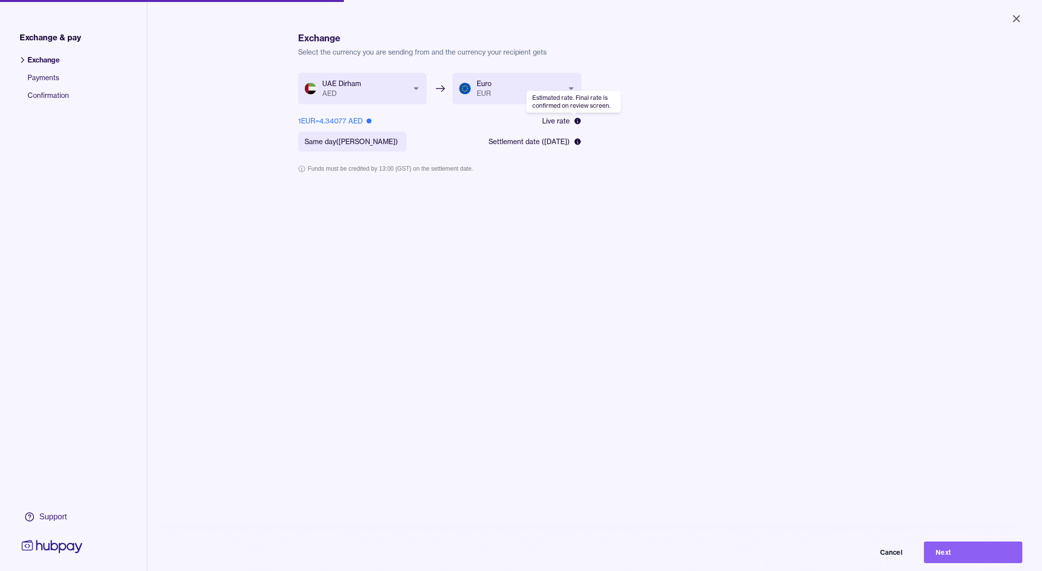
click at [577, 122] on icon at bounding box center [578, 121] width 8 height 8
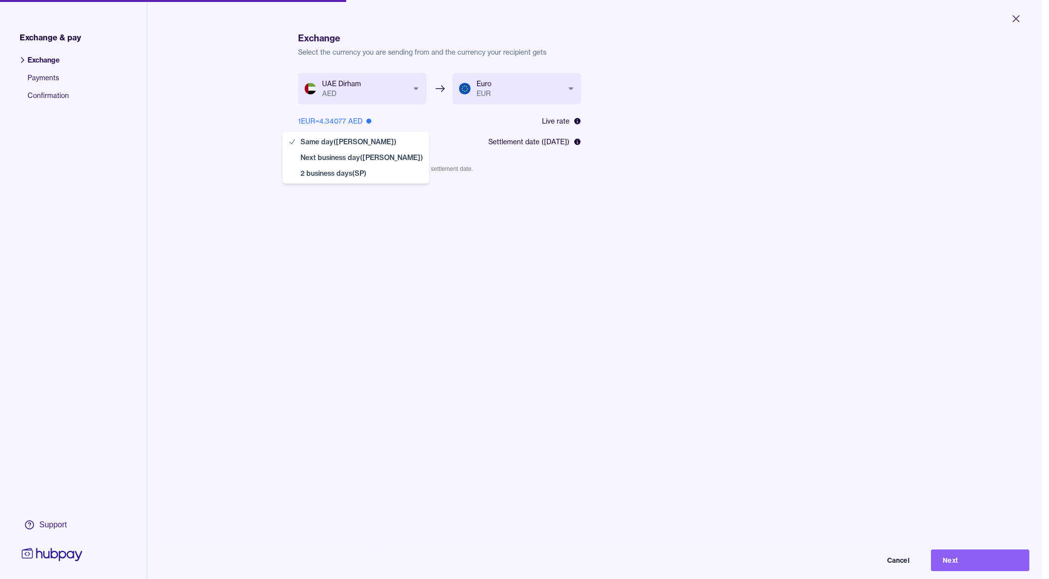
click at [373, 142] on body "**********" at bounding box center [521, 289] width 1042 height 579
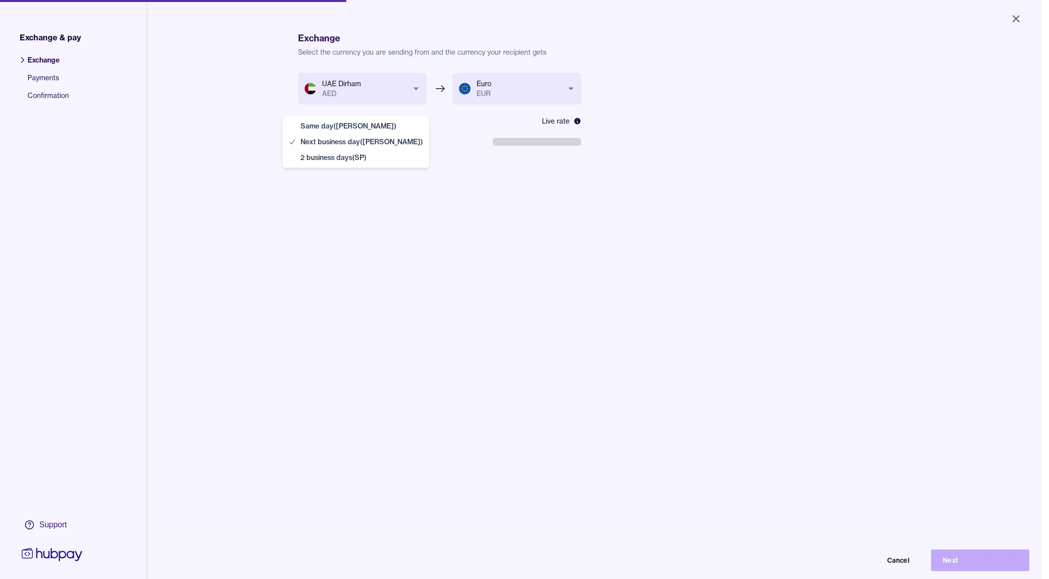
click at [382, 144] on body "**********" at bounding box center [521, 289] width 1042 height 579
select select "**"
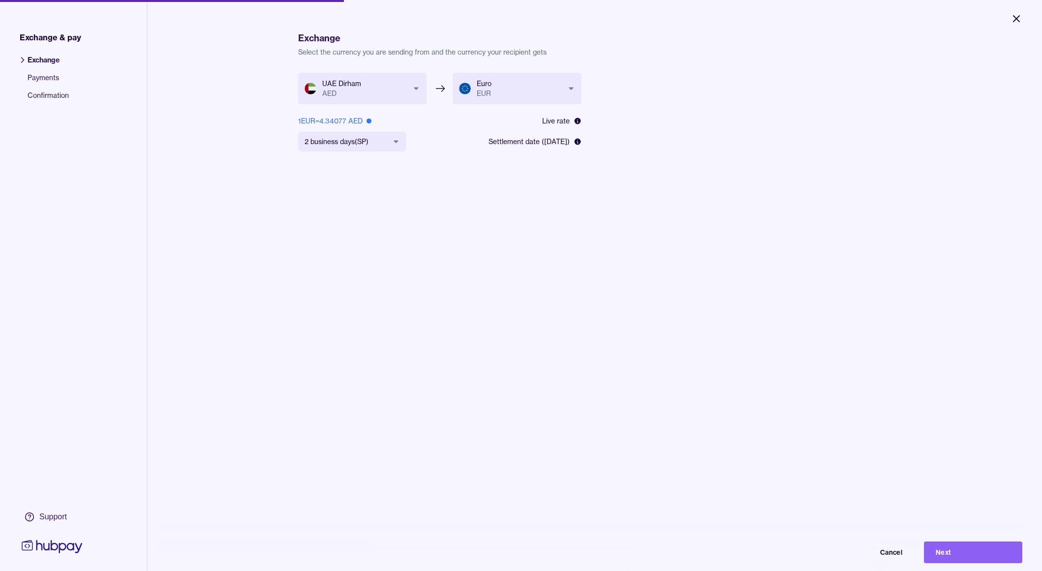
click at [774, 23] on icon "Close" at bounding box center [1017, 19] width 12 height 12
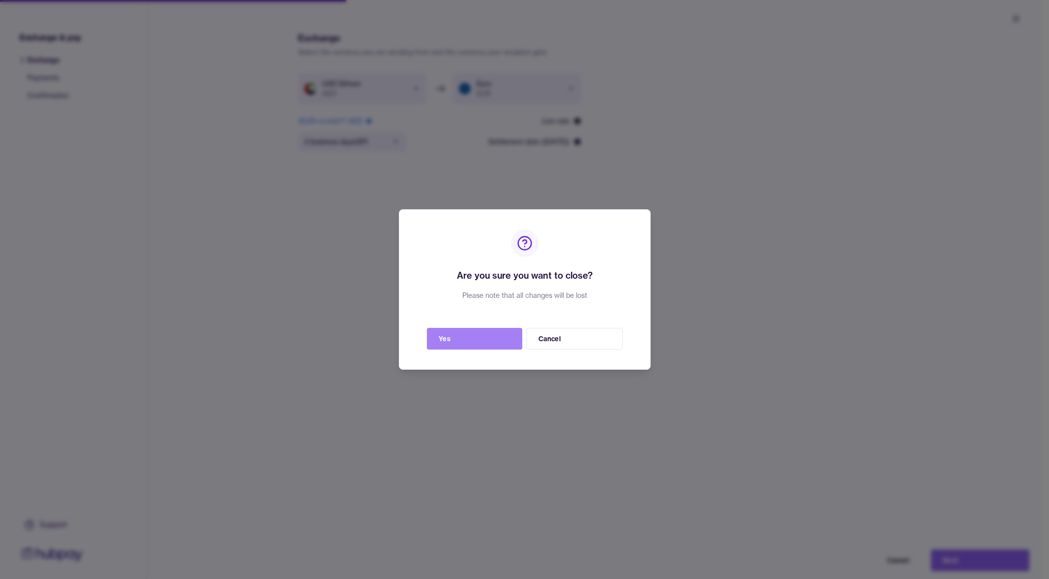
click at [489, 339] on button "Yes" at bounding box center [474, 339] width 95 height 22
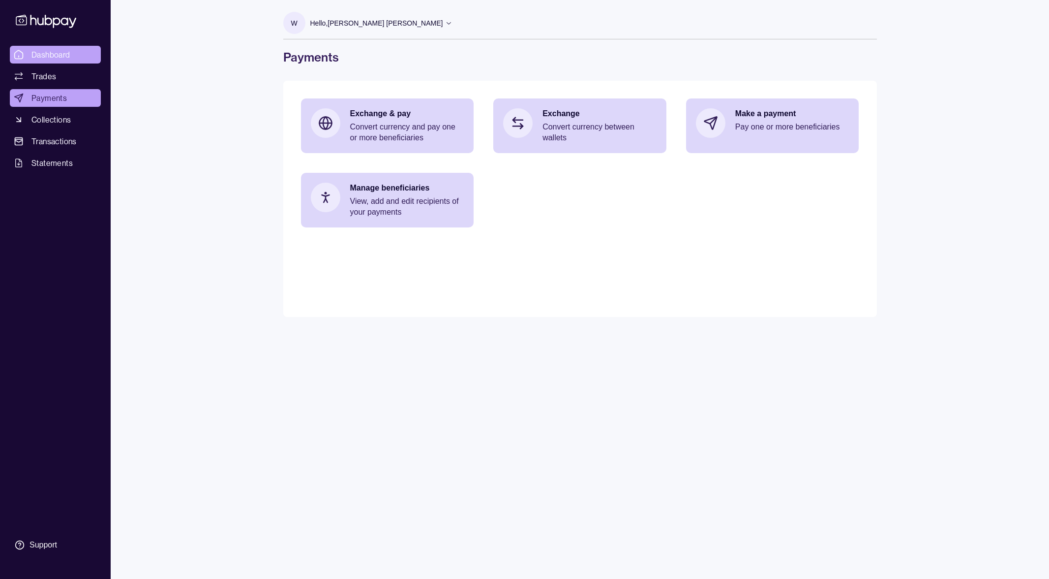
click at [70, 54] on span "Dashboard" at bounding box center [50, 55] width 39 height 12
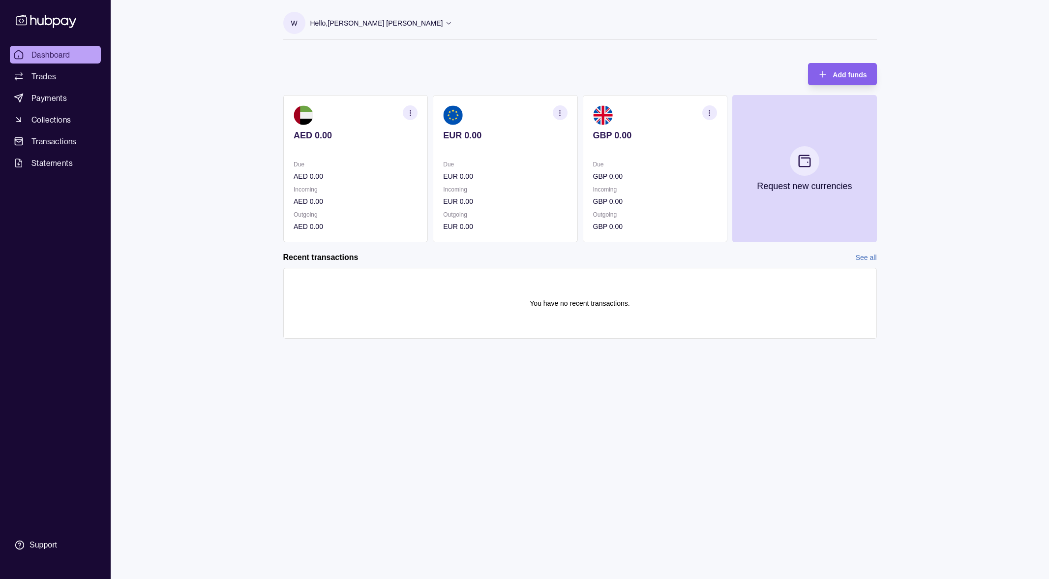
click at [209, 131] on div "Dashboard Trades Payments Collections Transactions Statements Support W Hello, …" at bounding box center [524, 289] width 1049 height 579
click at [98, 234] on div "Dashboard Trades Payments Collections Transactions Statements Support" at bounding box center [55, 300] width 99 height 509
click at [338, 133] on section "AED 0.00 Due AED 0.00 Incoming AED 0.00 Outgoing AED 0.00" at bounding box center [355, 168] width 145 height 147
click at [370, 180] on p "AED 0.00" at bounding box center [356, 176] width 124 height 11
click at [53, 120] on span "Collections" at bounding box center [50, 120] width 39 height 12
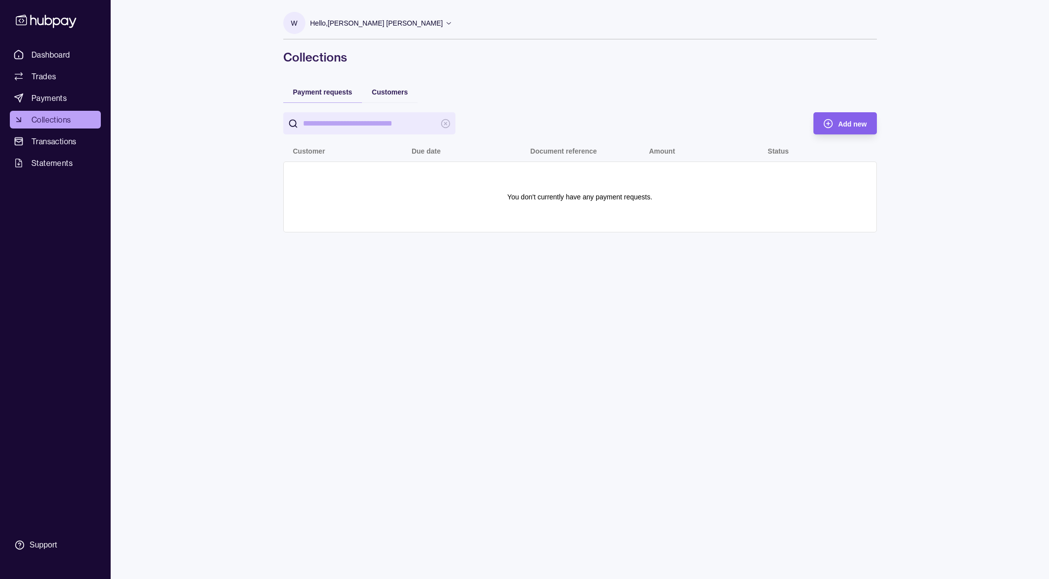
click at [389, 98] on div "Customers" at bounding box center [390, 92] width 56 height 22
click at [389, 91] on span "Customers" at bounding box center [390, 92] width 36 height 8
click at [431, 256] on div "W Hello, [PERSON_NAME] [PERSON_NAME] Royal Marketing Managment LLC Account Term…" at bounding box center [580, 289] width 633 height 579
drag, startPoint x: 30, startPoint y: 47, endPoint x: 36, endPoint y: 47, distance: 5.9
click at [31, 47] on link "Dashboard" at bounding box center [55, 55] width 91 height 18
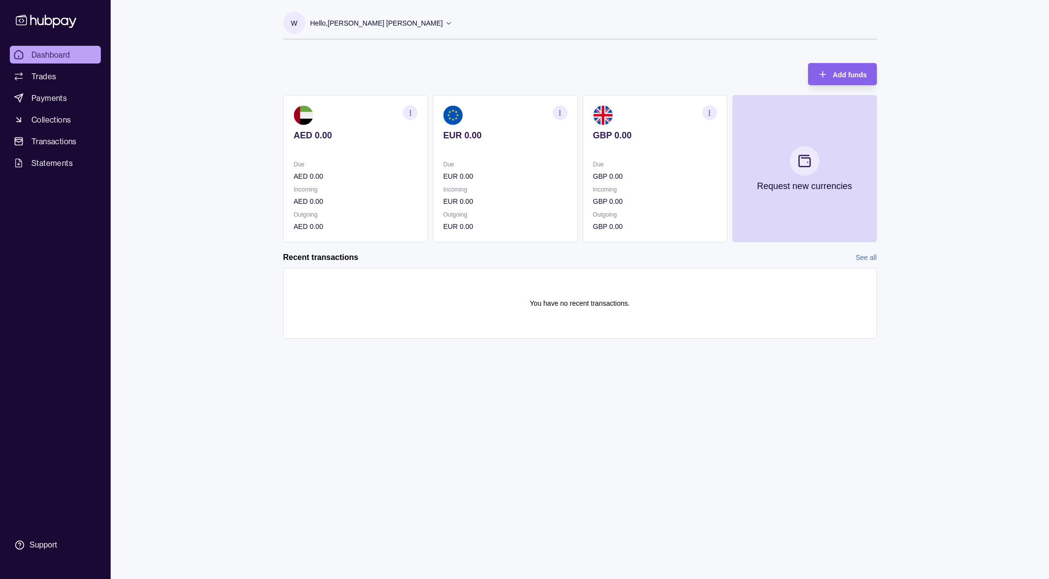
click at [370, 87] on div "Add funds AED 0.00 Due AED 0.00 Incoming AED 0.00 Outgoing AED 0.00 EUR 0.00 Du…" at bounding box center [580, 147] width 594 height 189
click at [418, 80] on div "Add funds AED 0.00 Due AED 0.00 Incoming AED 0.00 Outgoing AED 0.00 EUR 0.00 Du…" at bounding box center [580, 147] width 594 height 189
click at [167, 160] on div "Dashboard Trades Payments Collections Transactions Statements Support W Hello, …" at bounding box center [524, 289] width 1049 height 579
click at [185, 355] on div "Dashboard Trades Payments Collections Transactions Statements Support W Hello, …" at bounding box center [524, 289] width 1049 height 579
